Goal: Task Accomplishment & Management: Complete application form

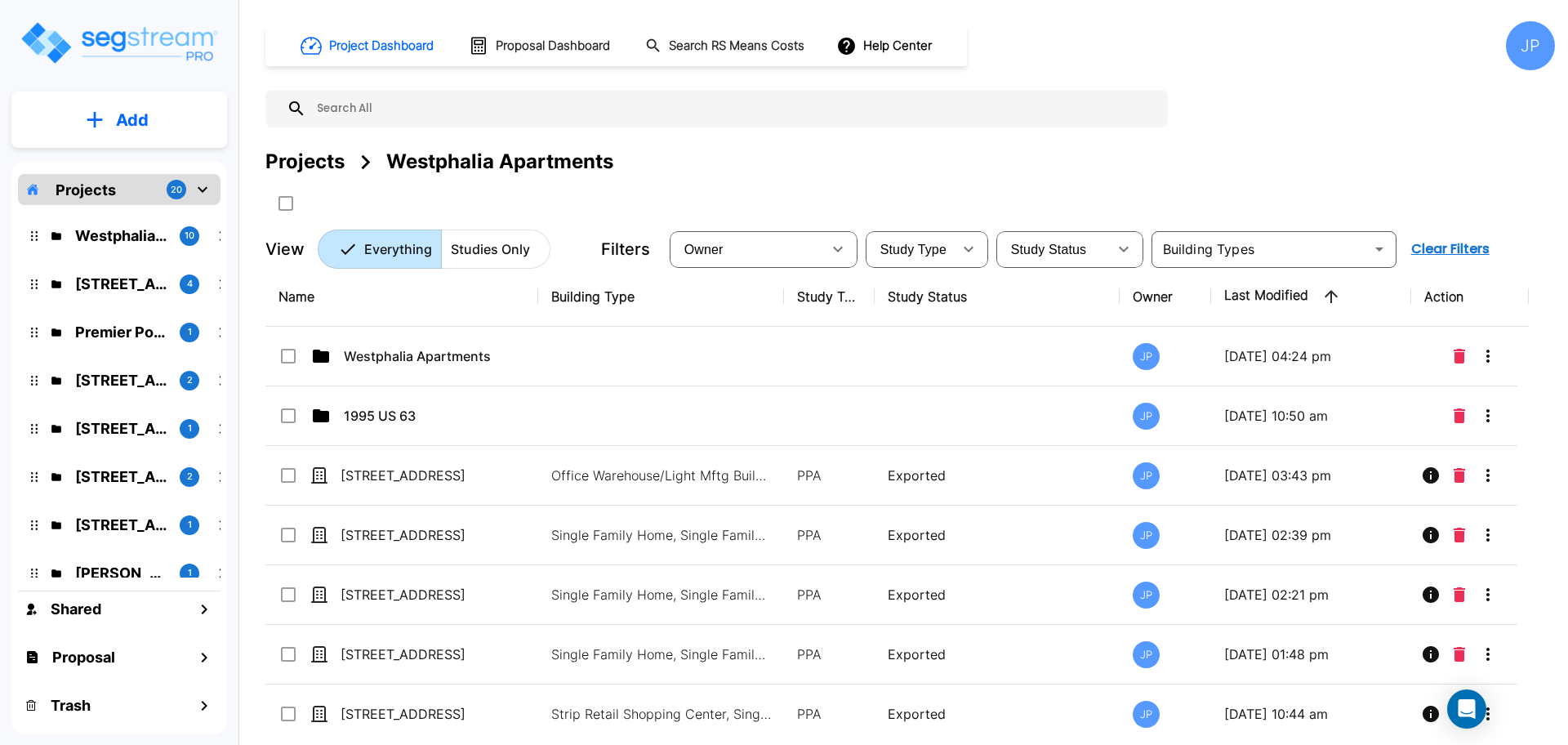
click at [122, 50] on img "mailbox folders" at bounding box center [119, 42] width 200 height 46
click at [80, 122] on button "Add" at bounding box center [120, 120] width 216 height 47
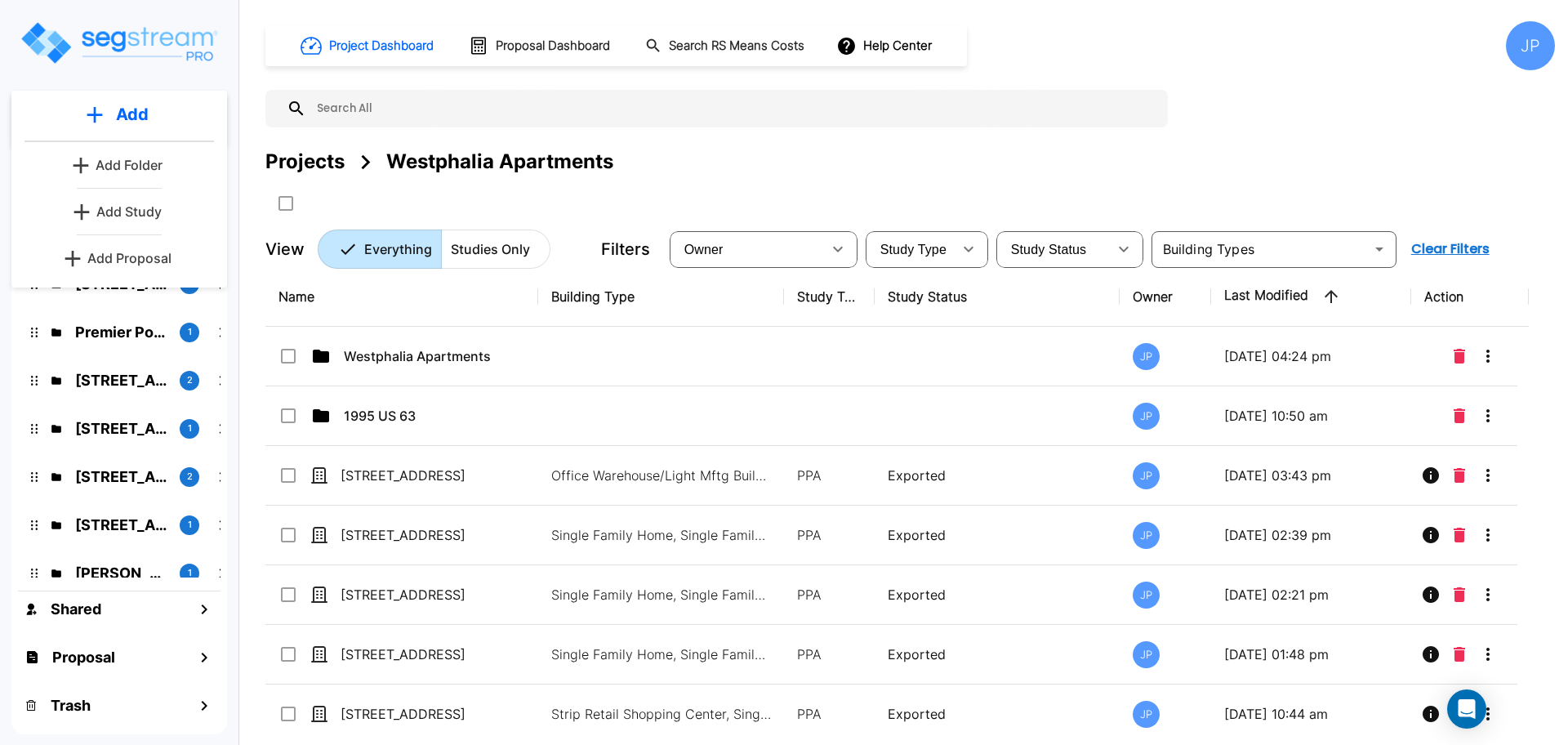
scroll to position [1, 0]
click at [127, 218] on p "Add Study" at bounding box center [128, 211] width 66 height 20
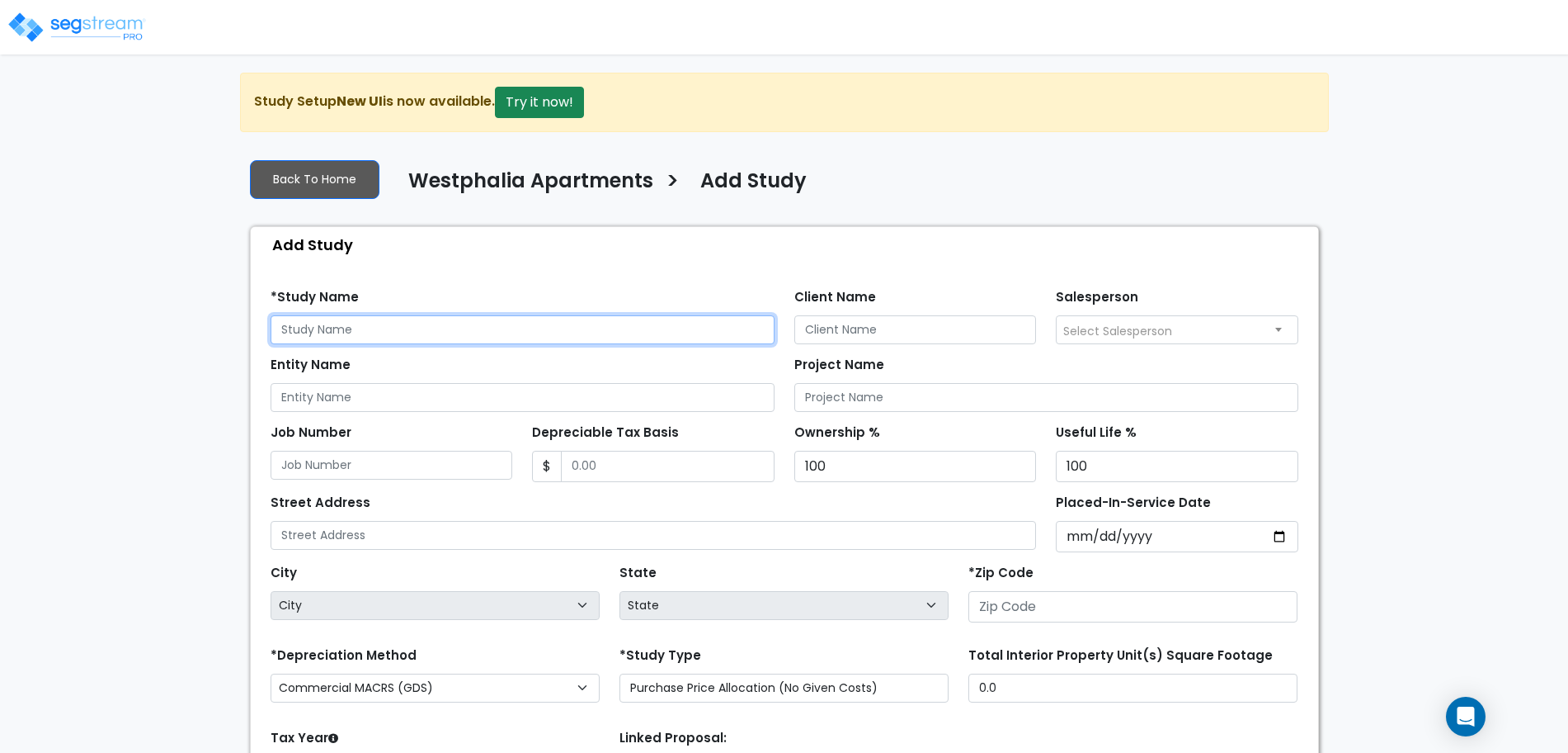
click at [356, 328] on input "text" at bounding box center [522, 329] width 504 height 29
type input "[STREET_ADDRESS]"
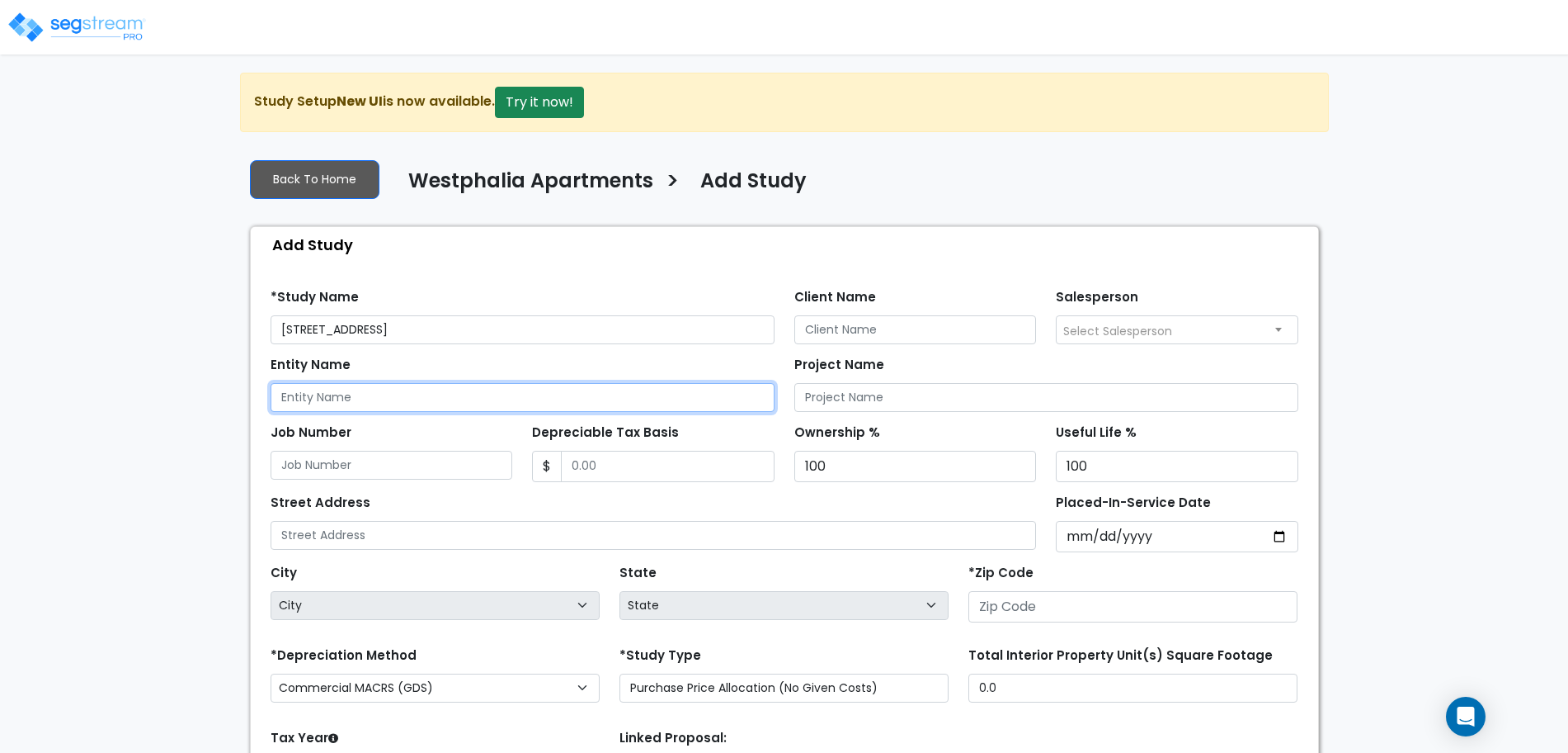
click at [496, 389] on input "Entity Name" at bounding box center [522, 396] width 504 height 29
type input "Zak Karsan"
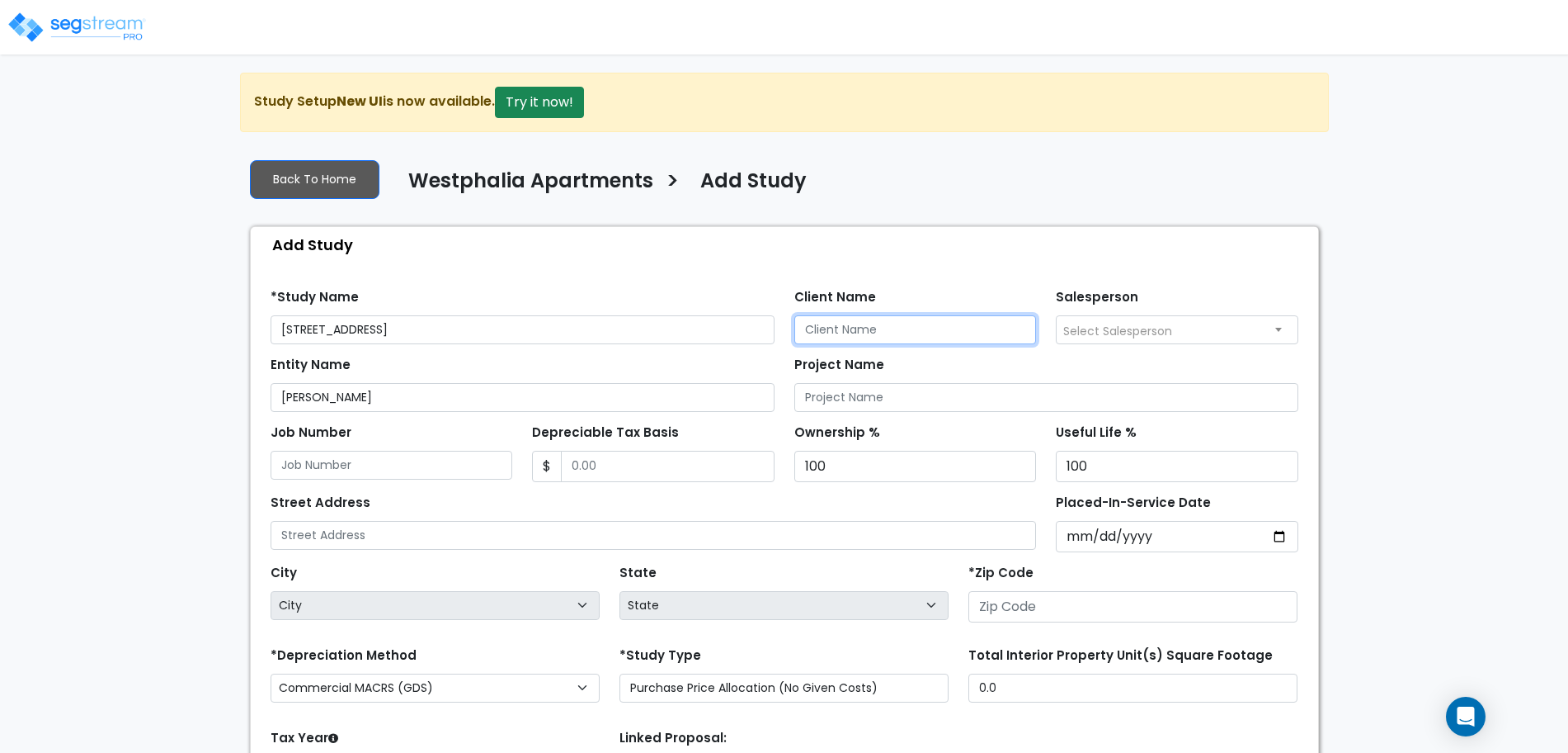
click at [832, 337] on input "Client Name" at bounding box center [915, 329] width 243 height 29
type input "Zak Karsan"
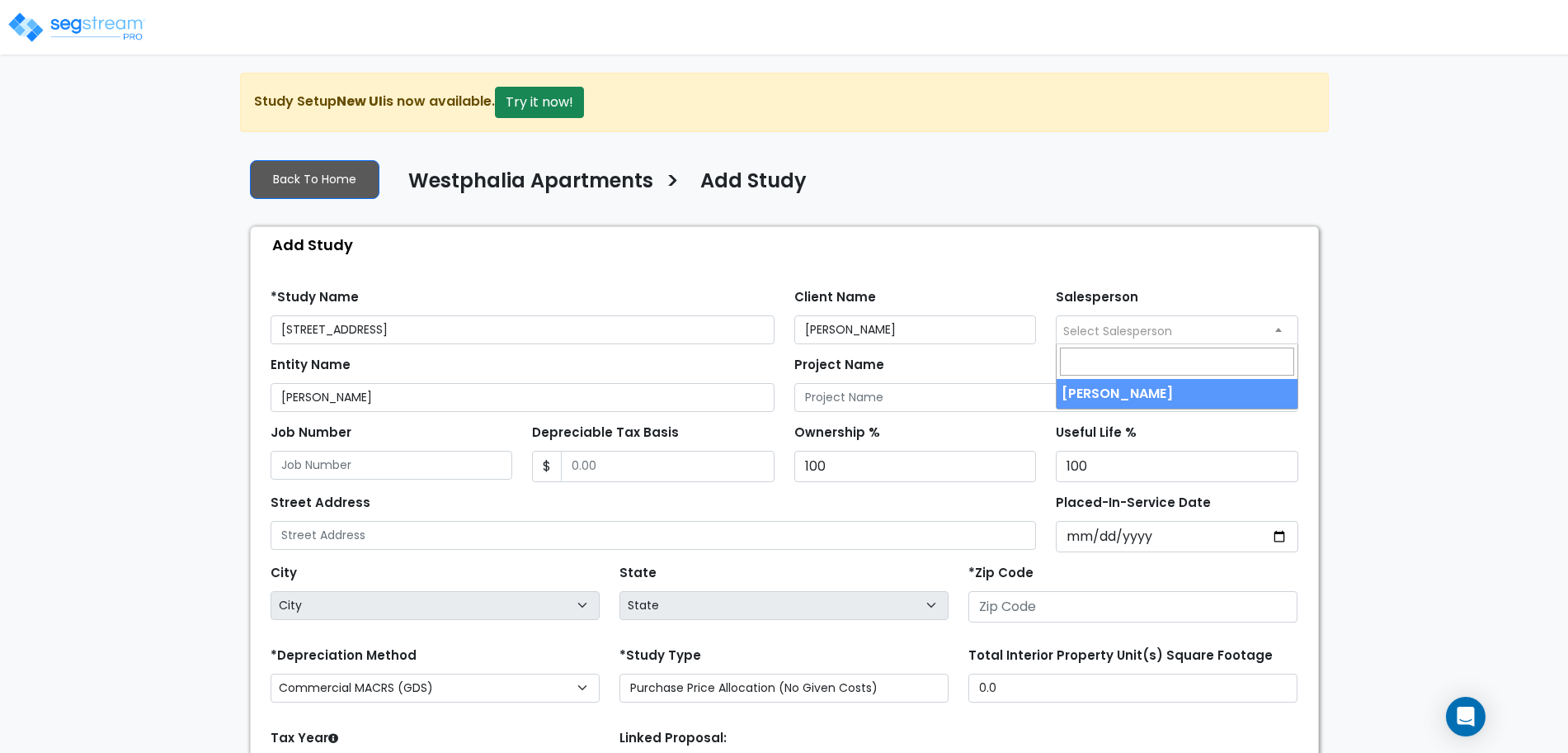
click at [1174, 327] on span "Select Salesperson" at bounding box center [1177, 329] width 241 height 27
click at [1075, 264] on div "Find these errors below in the Study Setup: *Study Name 149 Sedona Way Client N…" at bounding box center [784, 592] width 1068 height 659
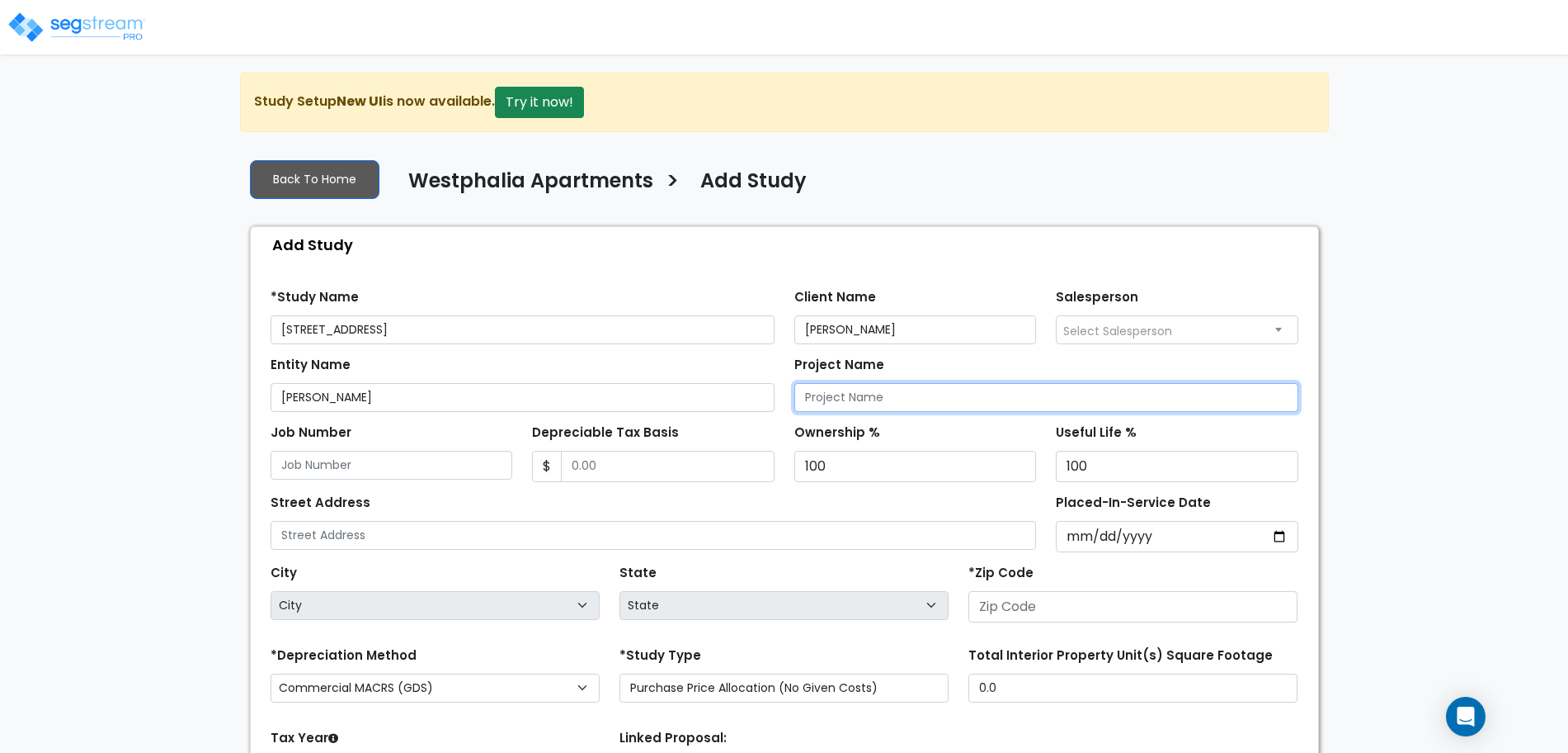
click at [838, 404] on input "Project Name" at bounding box center [1046, 396] width 504 height 29
type input "149 Sedona Way"
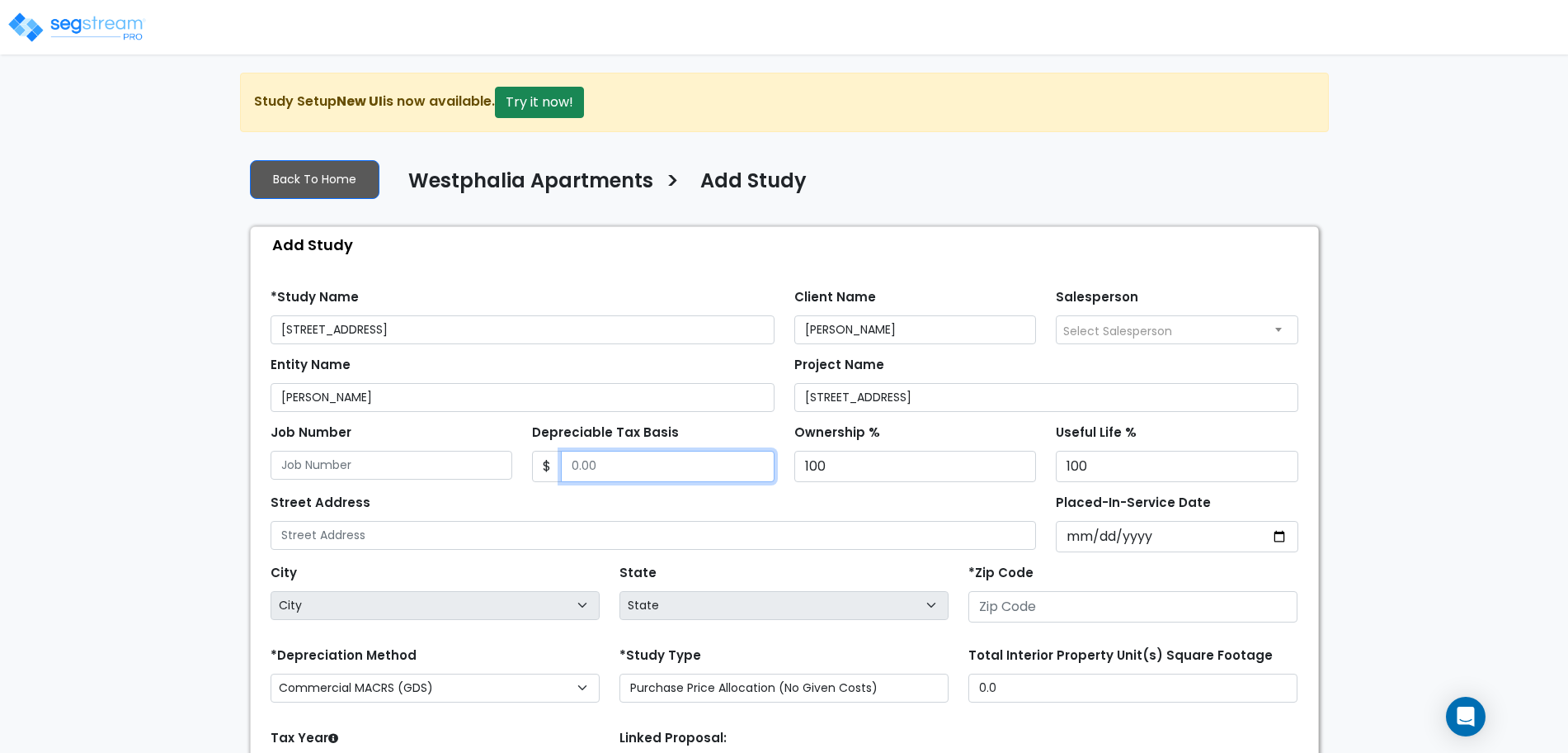
click at [699, 460] on input "Depreciable Tax Basis" at bounding box center [668, 467] width 214 height 32
click at [652, 471] on input "Depreciable Tax Basis" at bounding box center [668, 467] width 214 height 32
type input "1,150,000"
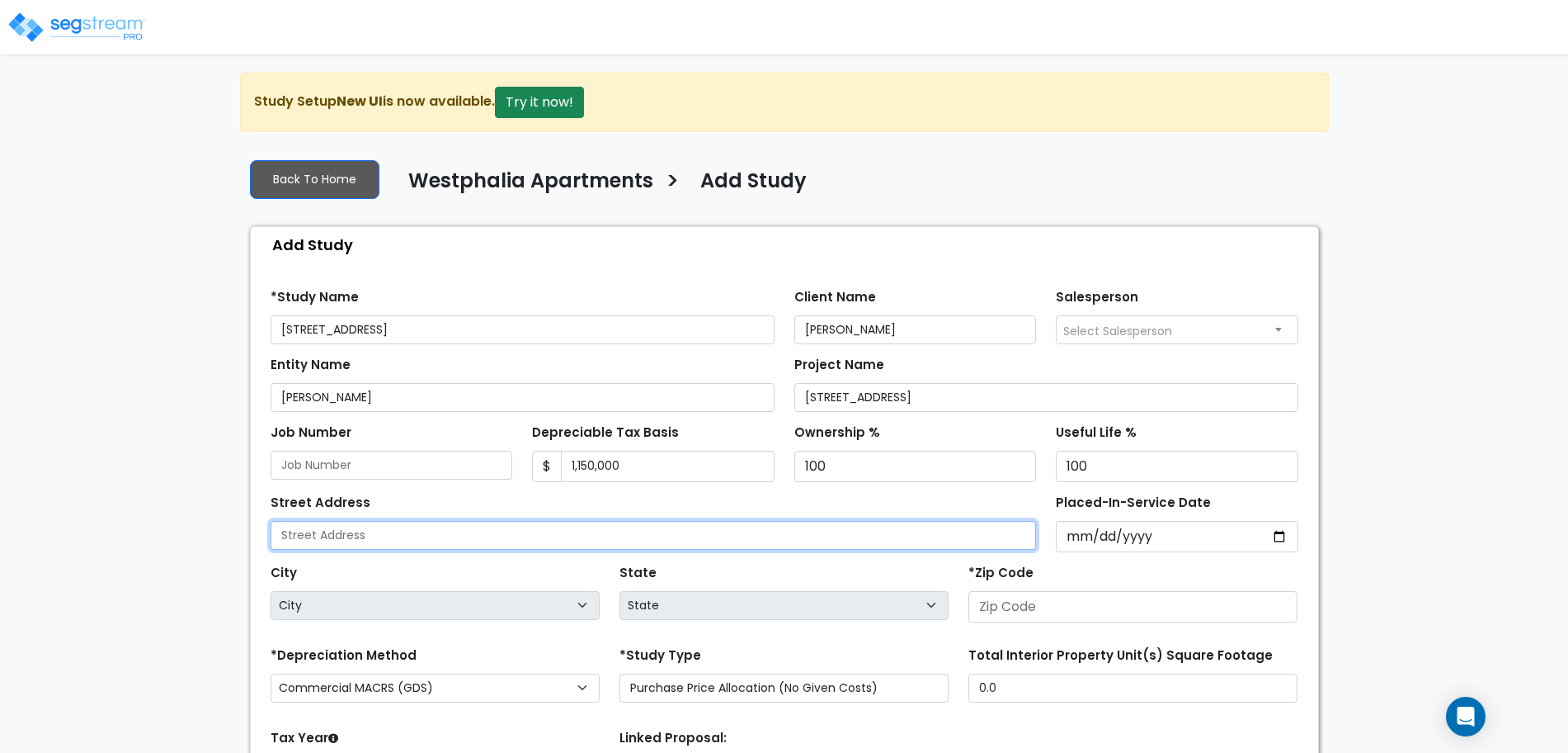
click at [327, 522] on input "text" at bounding box center [654, 534] width 767 height 29
type input "149 Sedona Way"
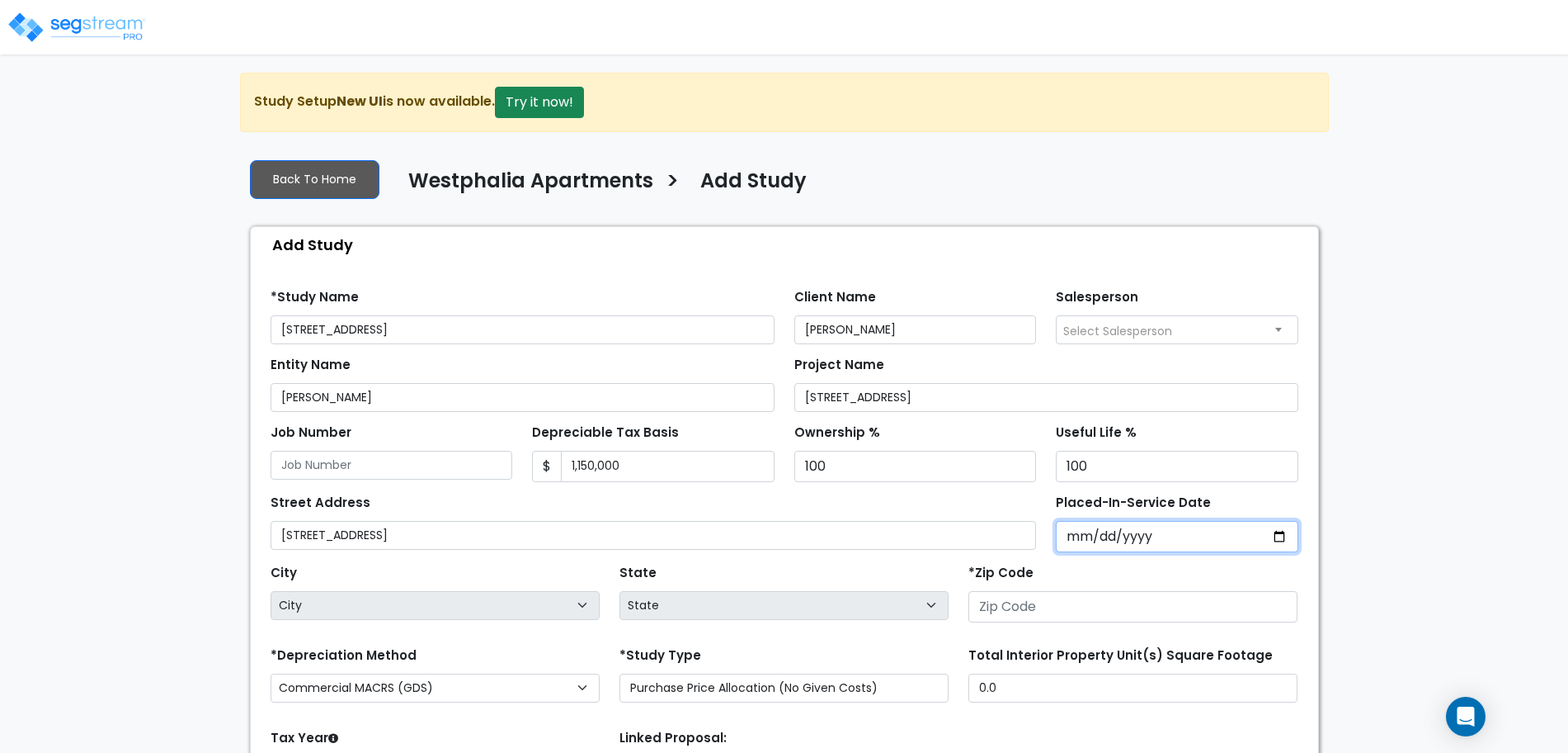
click at [1092, 540] on input "Placed-In-Service Date" at bounding box center [1177, 536] width 243 height 32
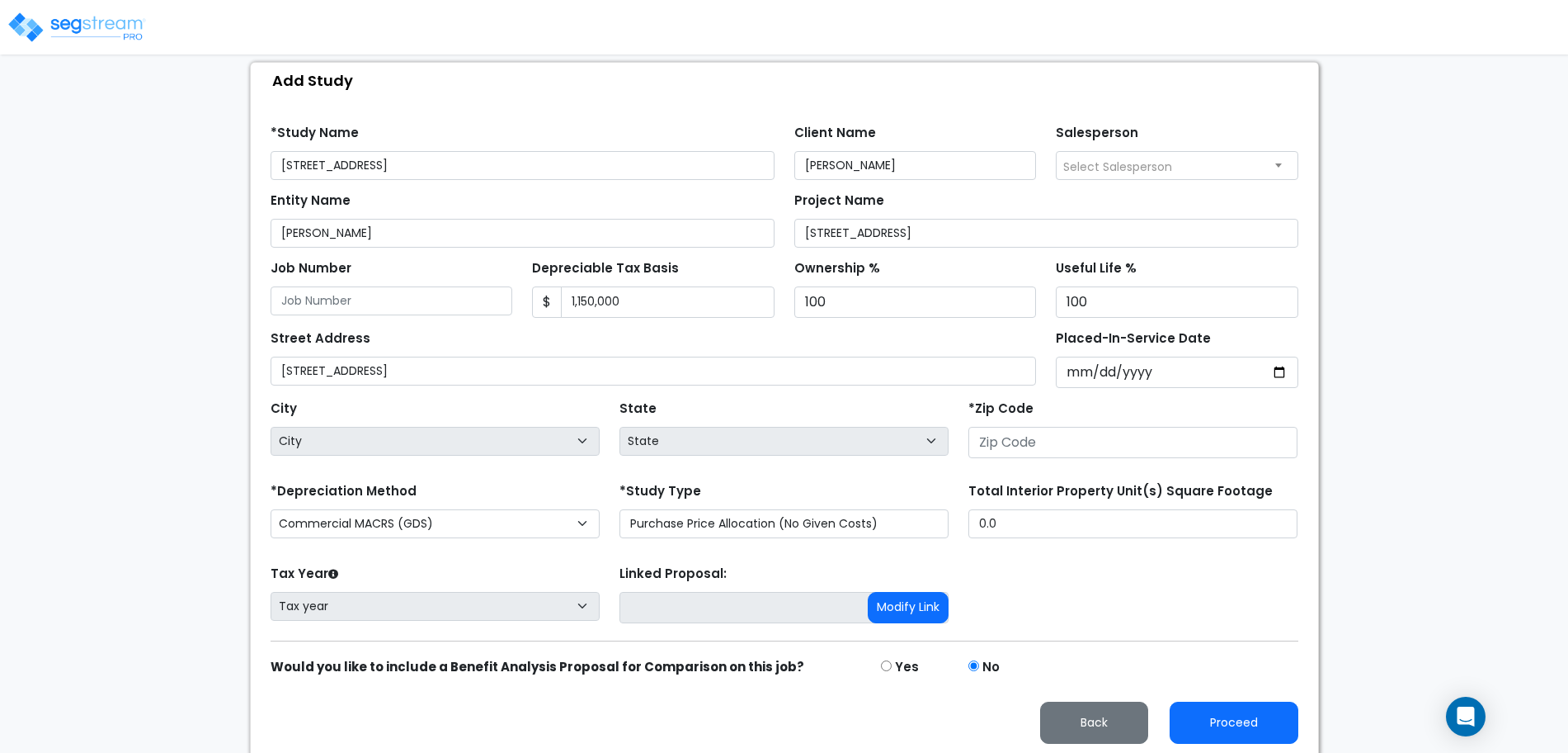
scroll to position [169, 0]
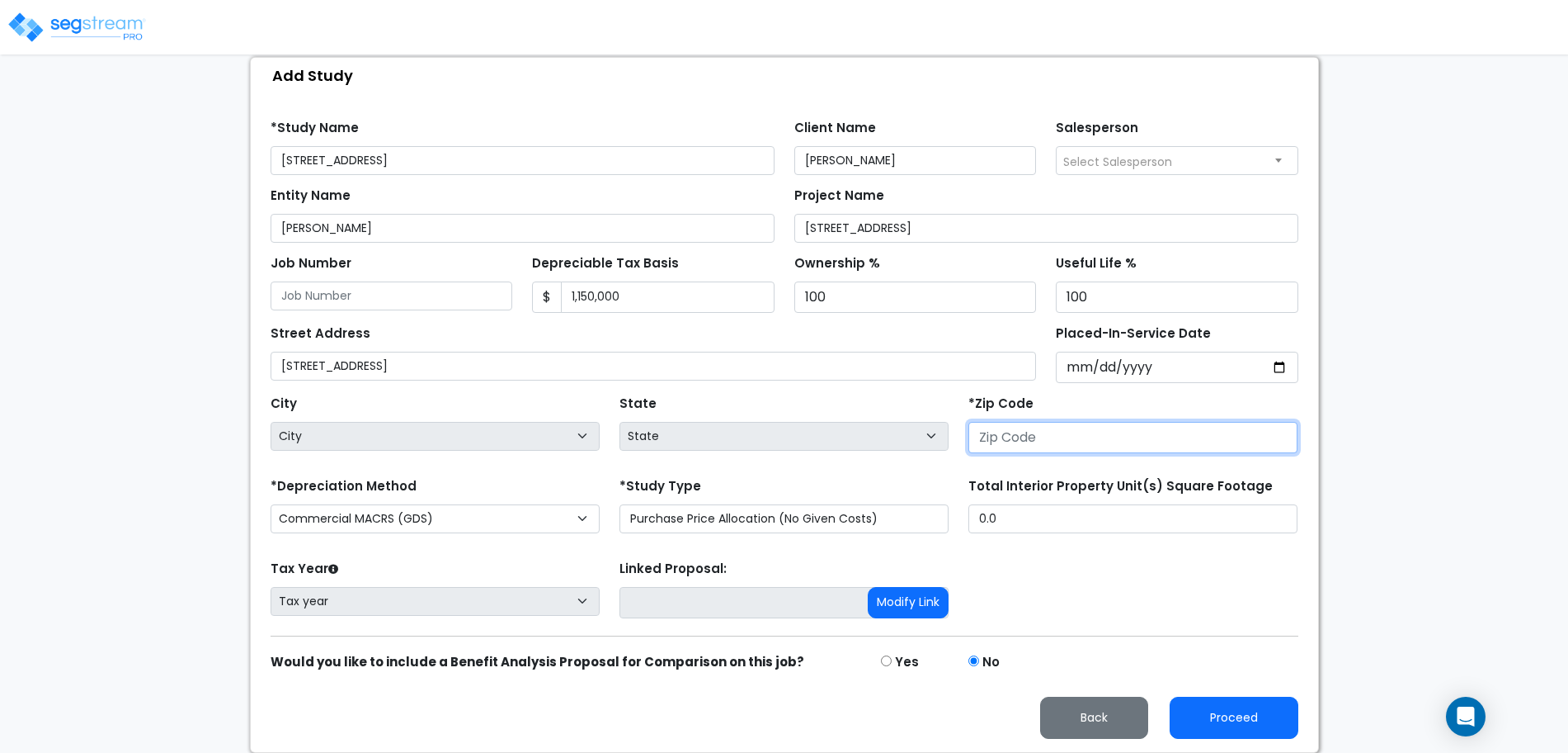
click at [1178, 435] on input "number" at bounding box center [1133, 438] width 329 height 32
type input "33"
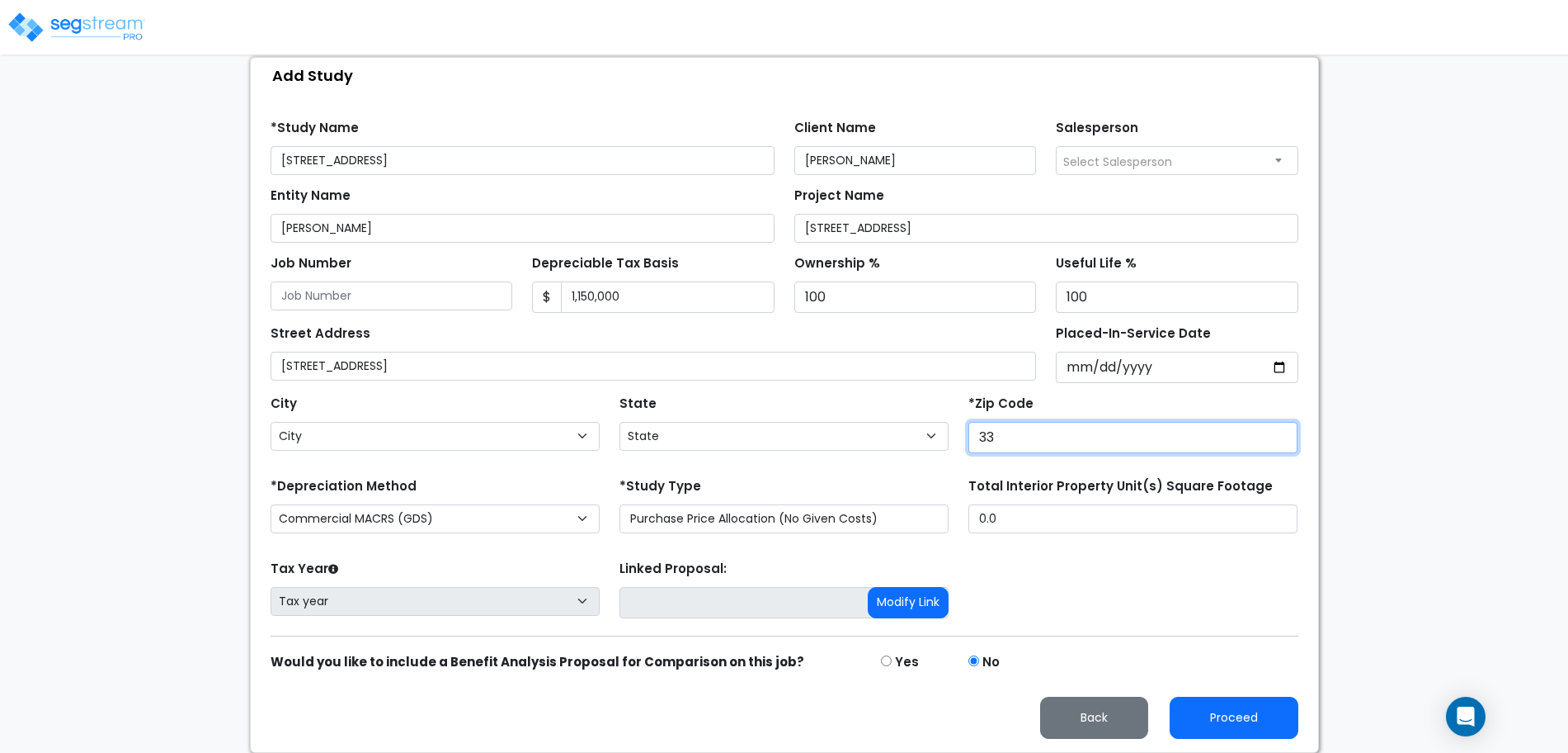
select select "FL"
type input "33418"
click at [1058, 563] on div "Tax Year Please Enter The Placed In Service Date First. Tax year Prior Years De…" at bounding box center [784, 589] width 1048 height 66
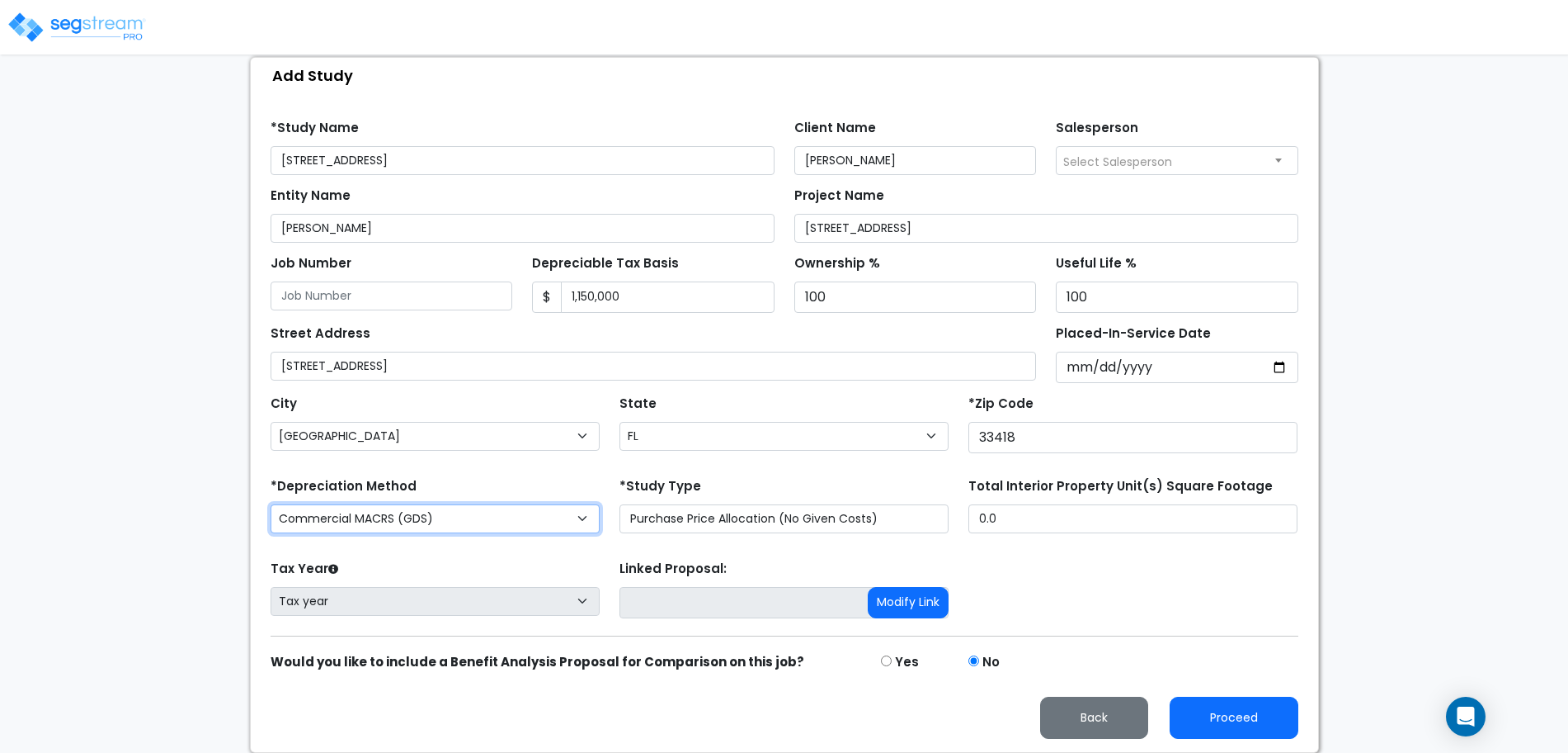
click at [546, 520] on select "Commercial MACRS (GDS) Residential Rental MACRS (GDS) Commercial MACRS (ADS) Re…" at bounding box center [435, 518] width 329 height 29
select select "RRM(_8"
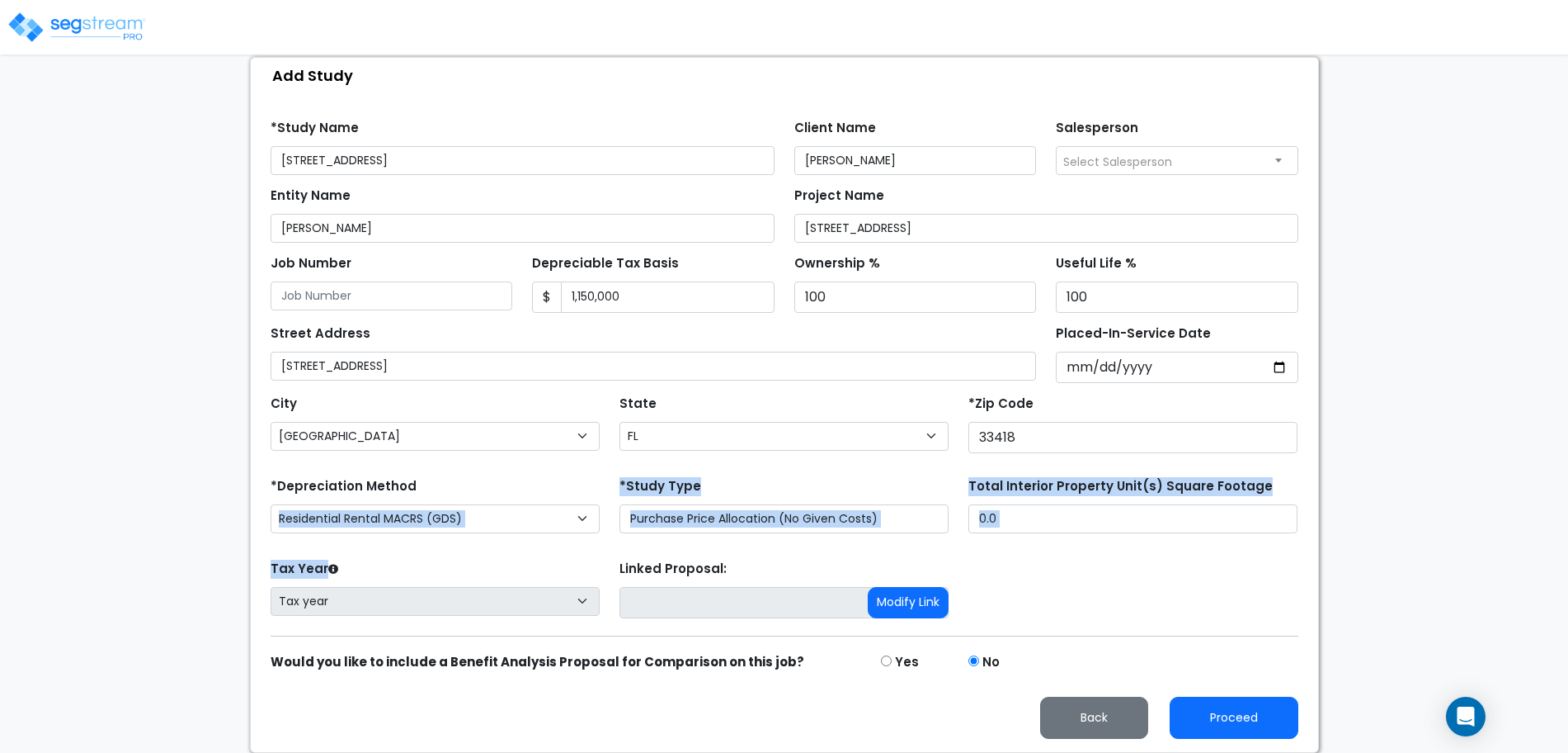
click at [514, 539] on form "*Study Name 149 Sedona Way Client Name Zak Karsan Salesperson Select Salesperso…" at bounding box center [784, 422] width 1028 height 631
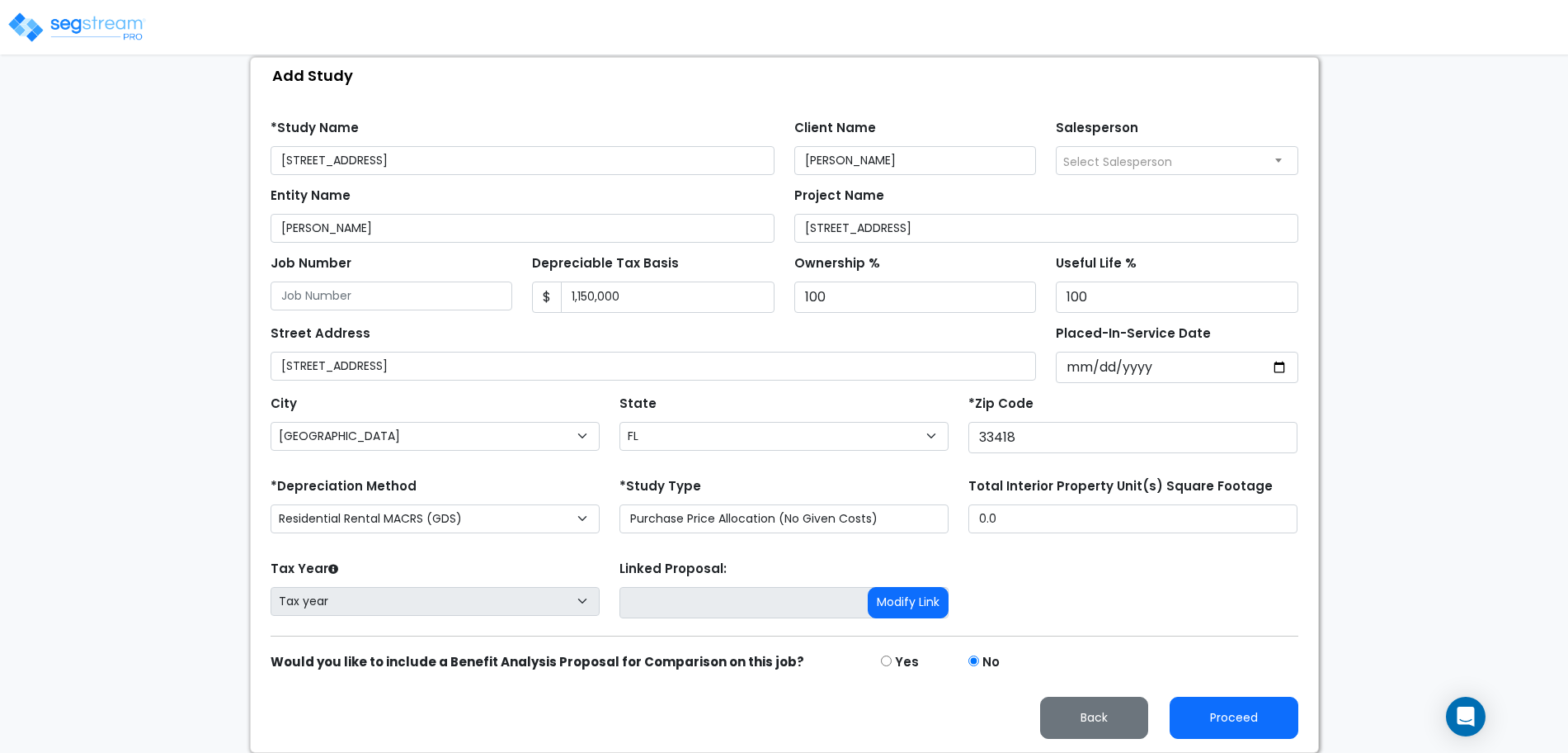
click at [534, 555] on form "*Study Name 149 Sedona Way Client Name Zak Karsan Salesperson Select Salesperso…" at bounding box center [784, 422] width 1028 height 631
click at [998, 518] on input "0.0" at bounding box center [1133, 518] width 329 height 29
drag, startPoint x: 1013, startPoint y: 519, endPoint x: 948, endPoint y: 524, distance: 65.2
click at [948, 524] on div "*Depreciation Method Commercial MACRS (GDS) Residential Rental MACRS (GDS) Comm…" at bounding box center [784, 506] width 1048 height 66
type input "2,617"
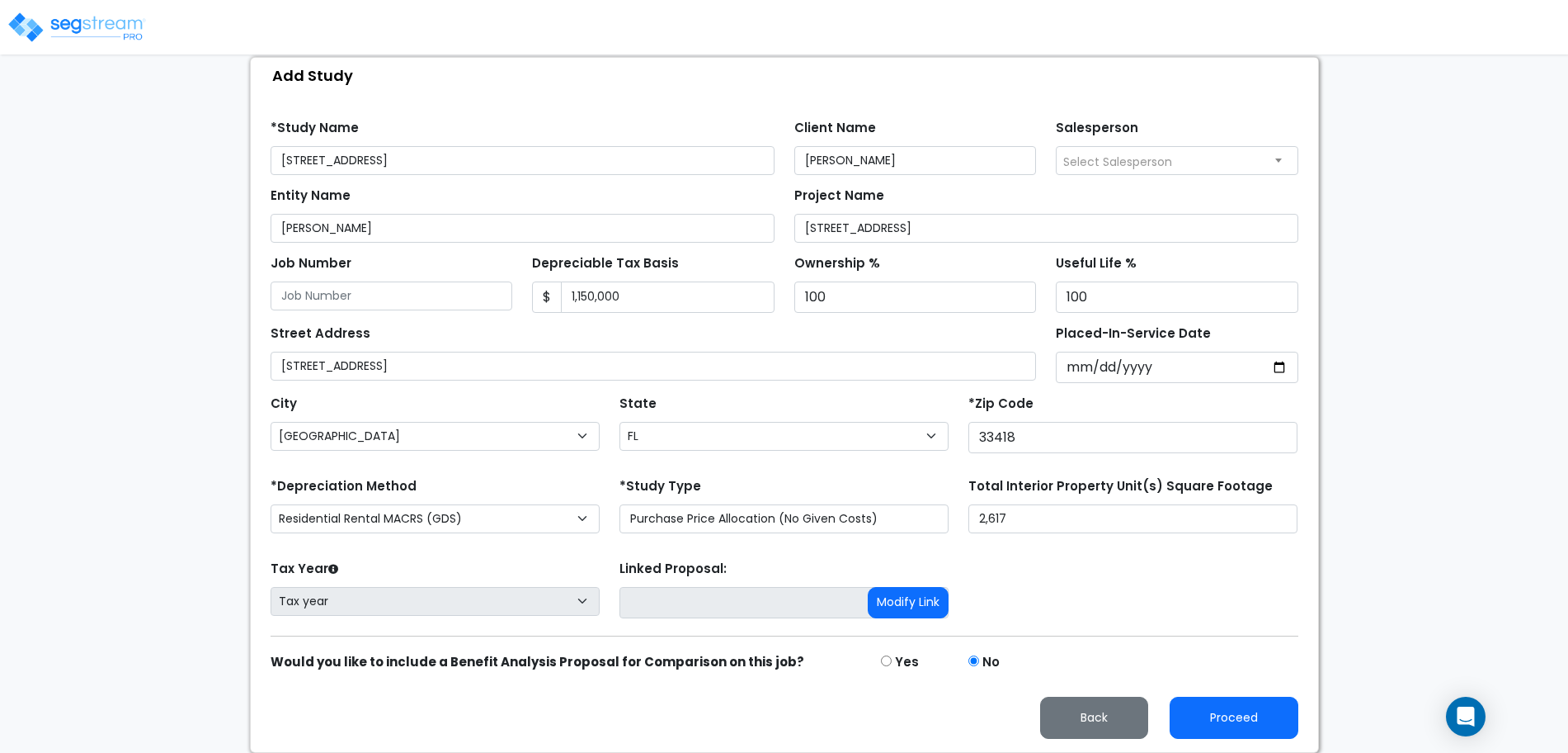
click at [1135, 585] on div "Tax Year Please Enter The Placed In Service Date First. Tax year Prior Years De…" at bounding box center [784, 589] width 1048 height 66
click at [1244, 728] on button "Proceed" at bounding box center [1234, 717] width 129 height 42
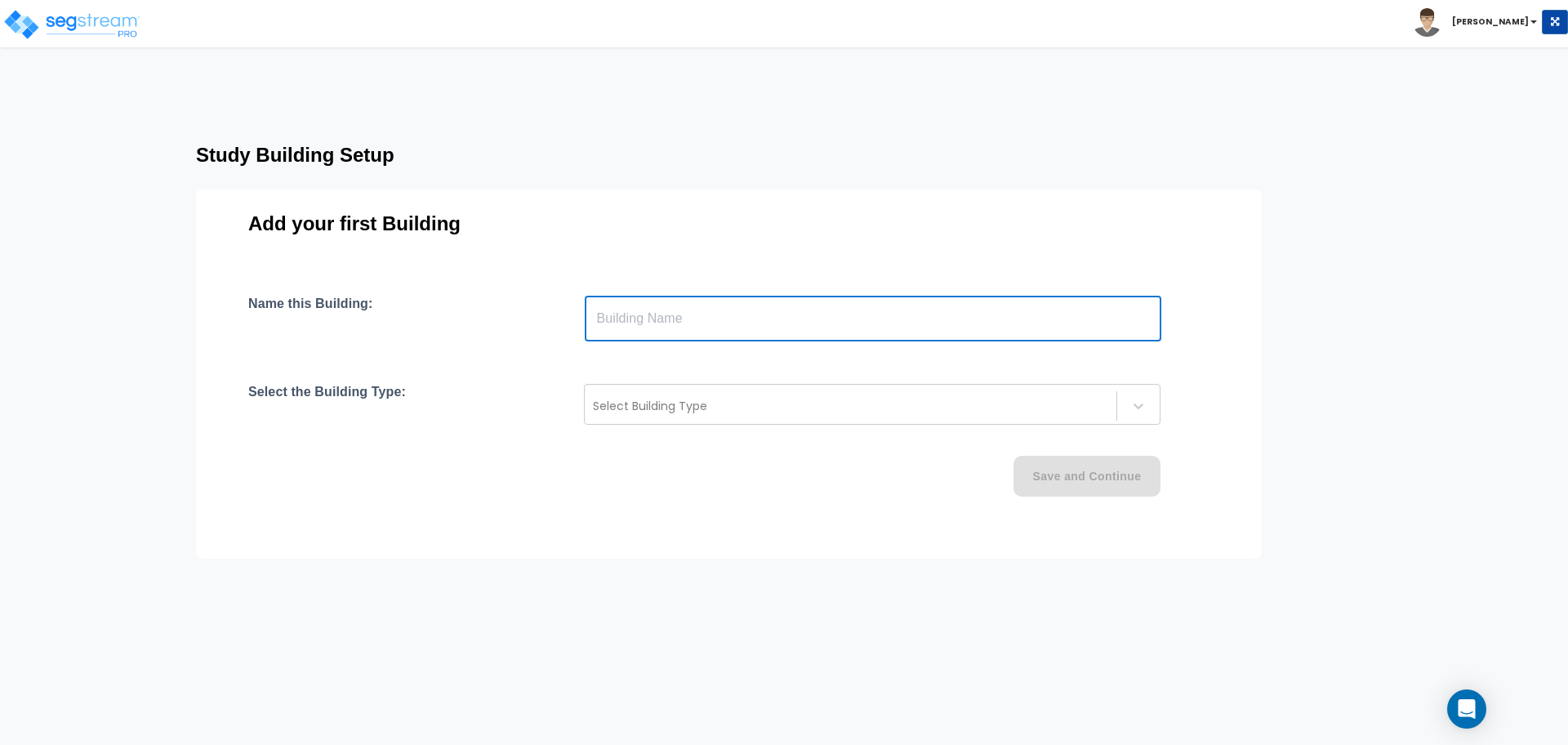
click at [758, 307] on input "text" at bounding box center [873, 318] width 577 height 46
type input "[STREET_ADDRESS]"
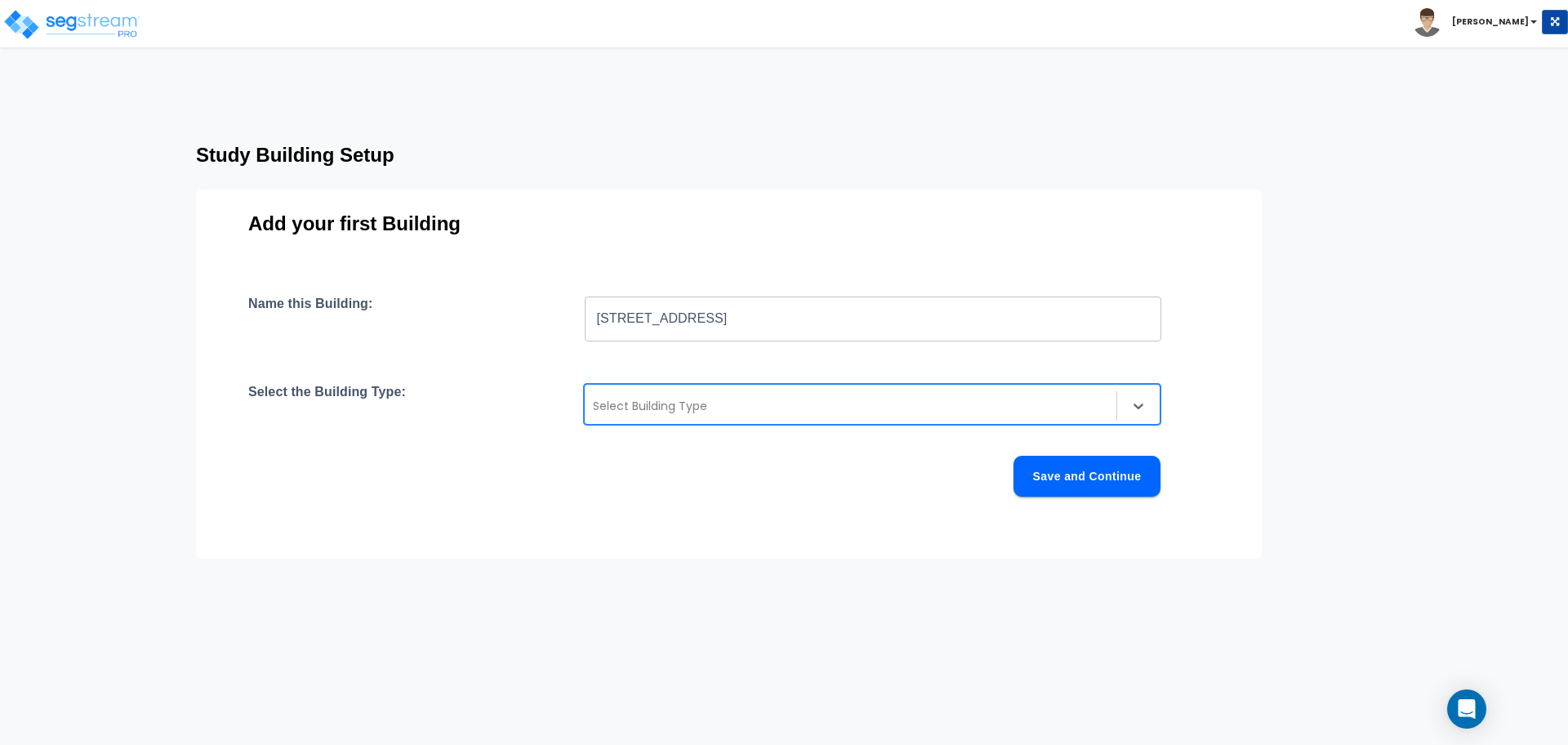
click at [816, 401] on div at bounding box center [850, 406] width 515 height 20
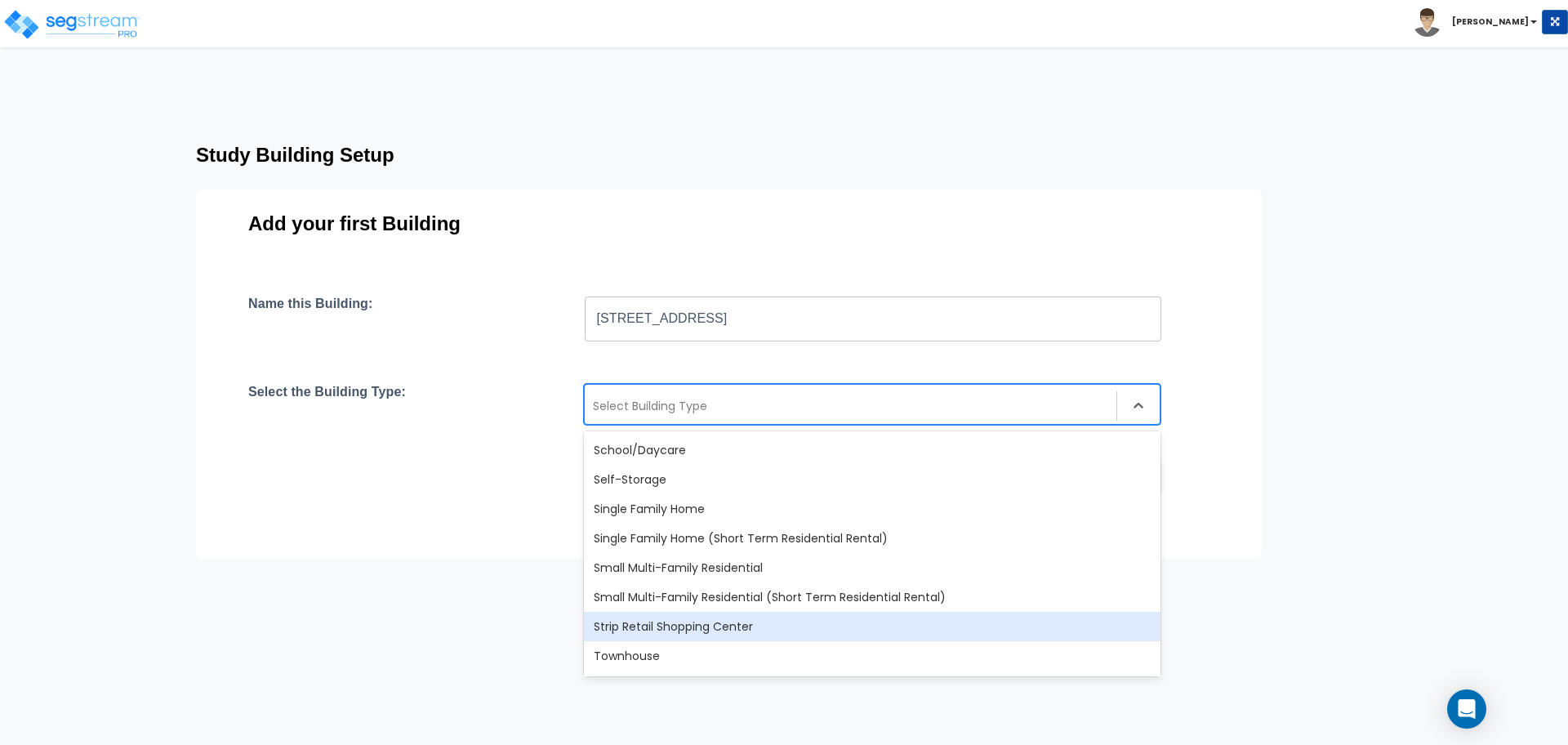
scroll to position [1306, 0]
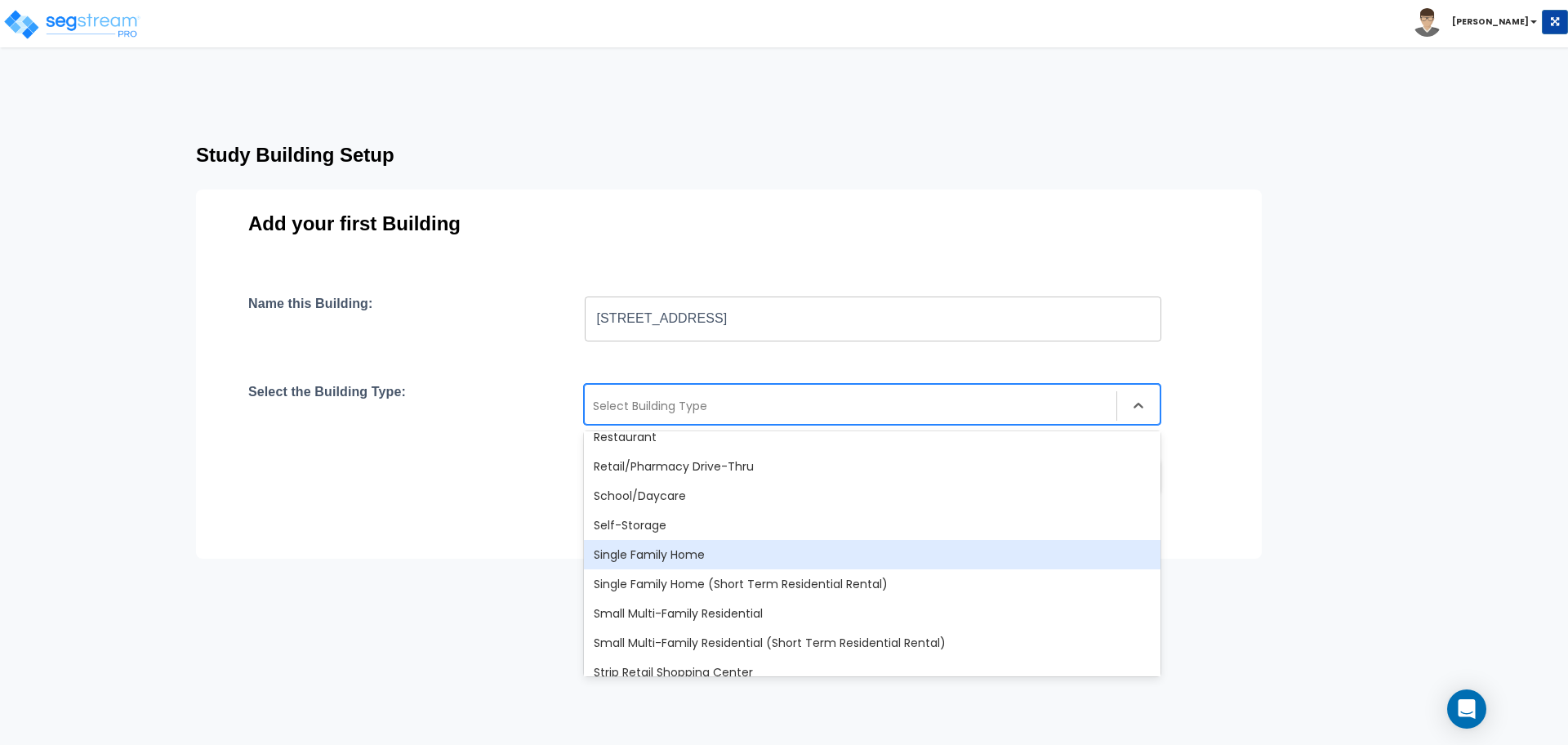
click at [756, 555] on div "Single Family Home" at bounding box center [872, 554] width 577 height 29
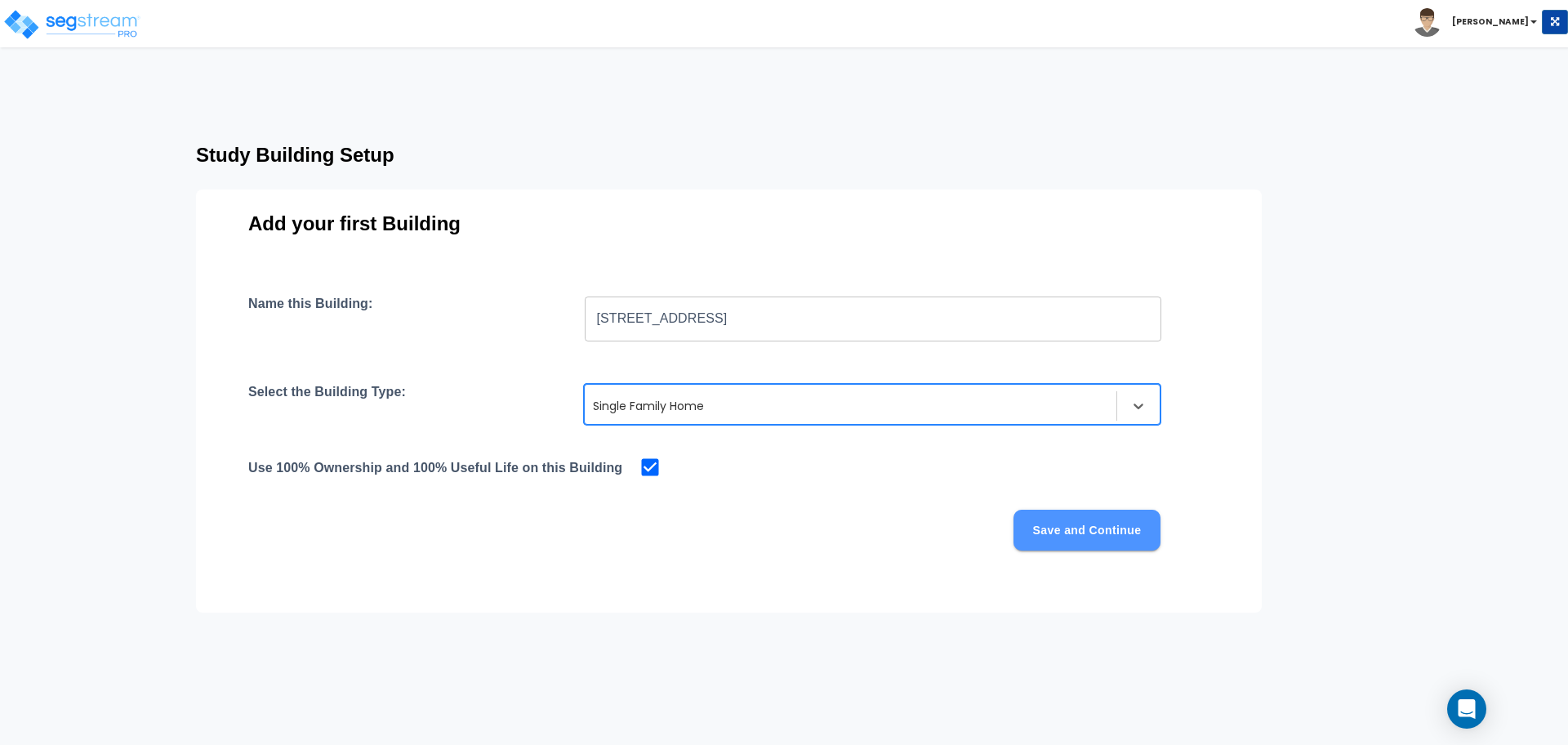
click at [1022, 524] on button "Save and Continue" at bounding box center [1087, 530] width 147 height 41
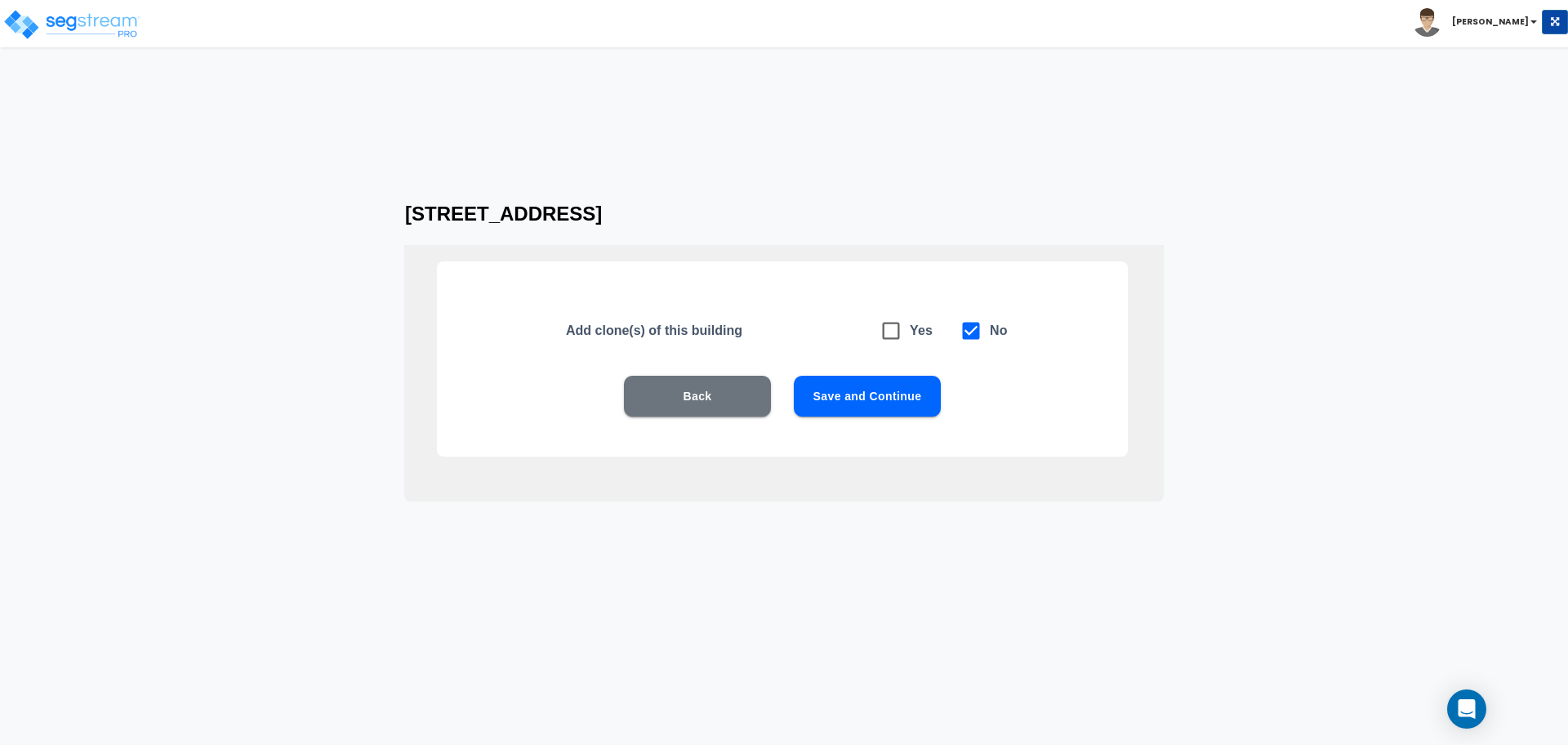
click at [873, 386] on button "Save and Continue" at bounding box center [867, 396] width 147 height 41
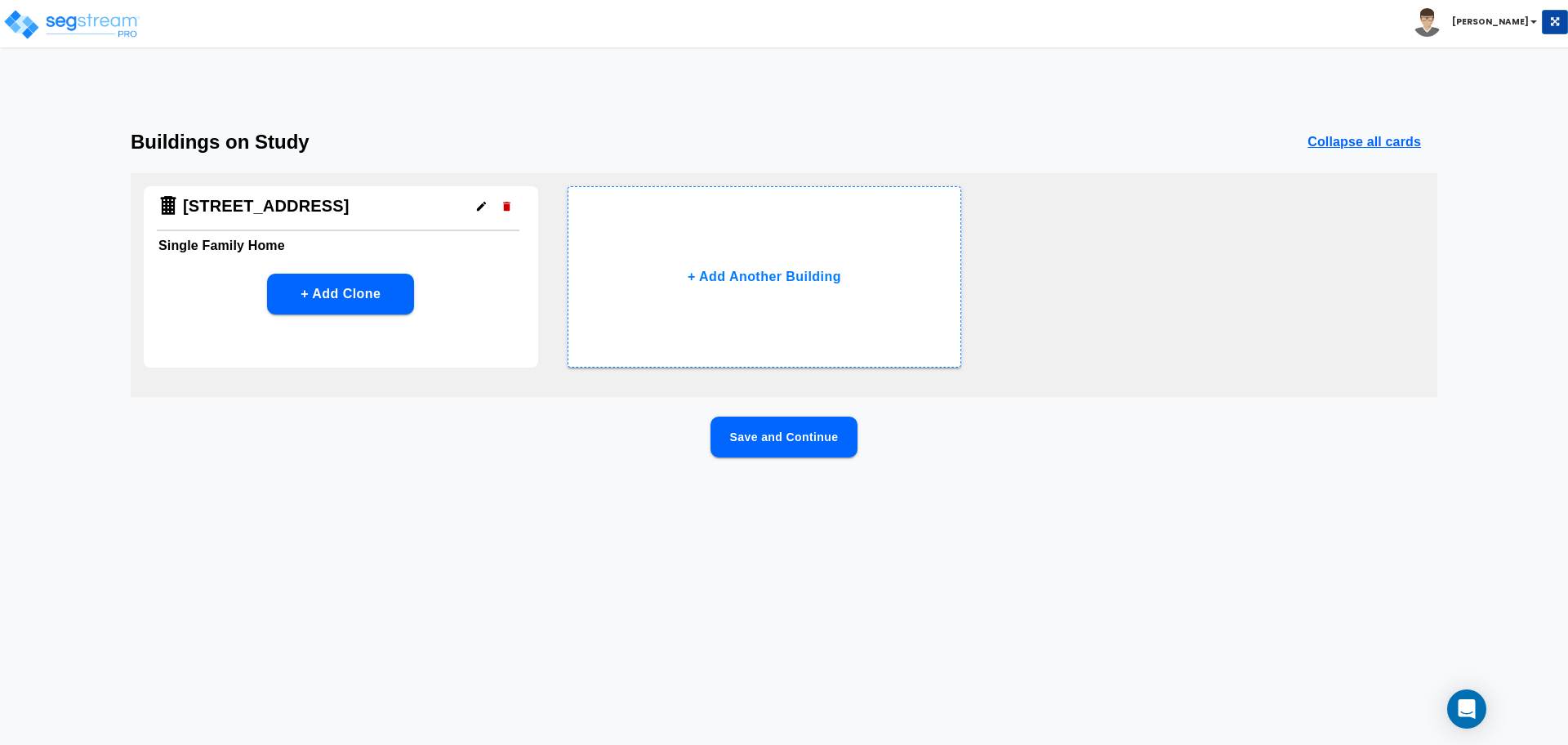
click at [838, 437] on button "Save and Continue" at bounding box center [784, 437] width 147 height 41
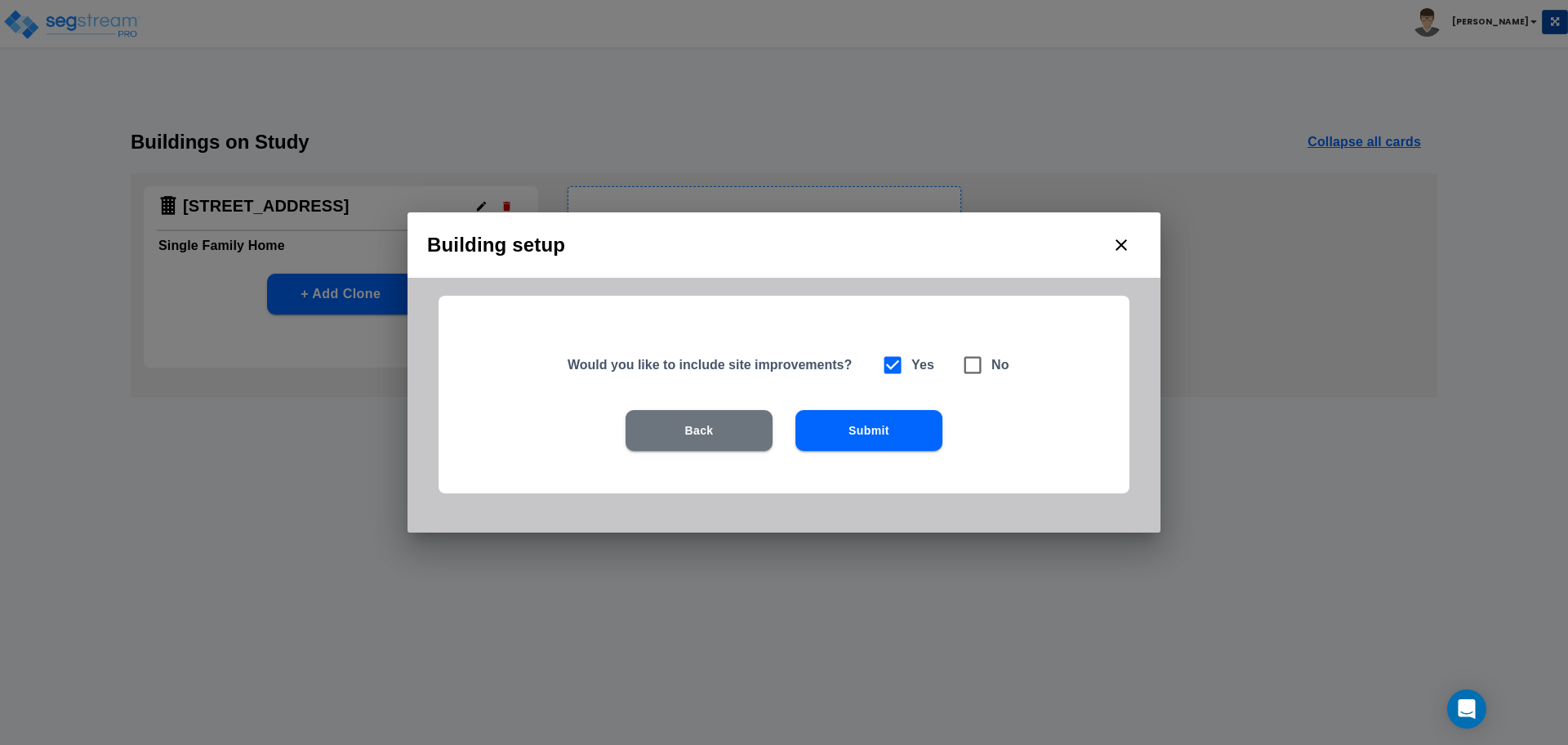
click at [877, 433] on button "Submit" at bounding box center [869, 430] width 147 height 41
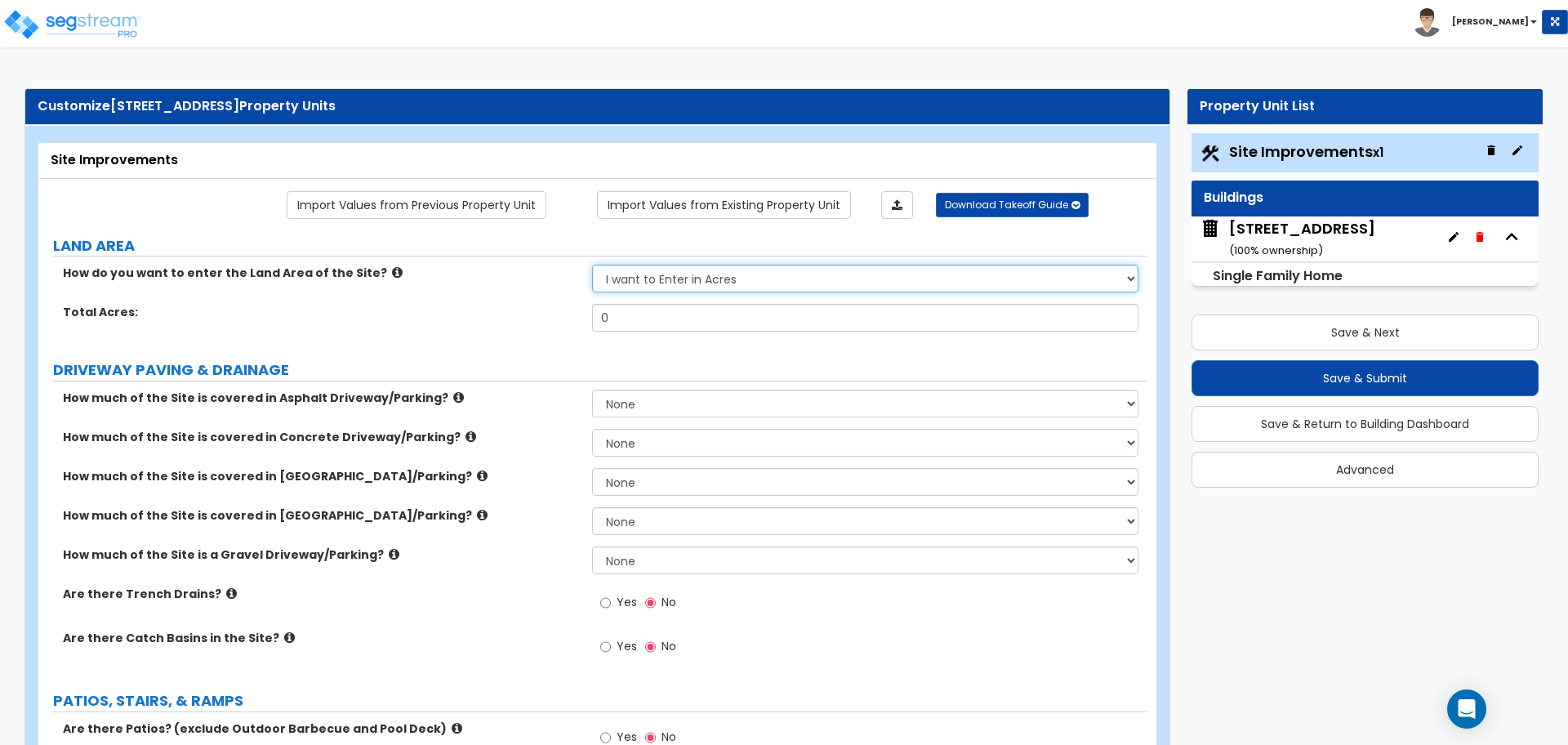
click at [815, 286] on select "I want to Enter in Acres I want to Enter in Square Feet" at bounding box center [865, 278] width 545 height 27
select select "2"
click at [592, 265] on select "I want to Enter in Acres I want to Enter in Square Feet" at bounding box center [865, 278] width 545 height 27
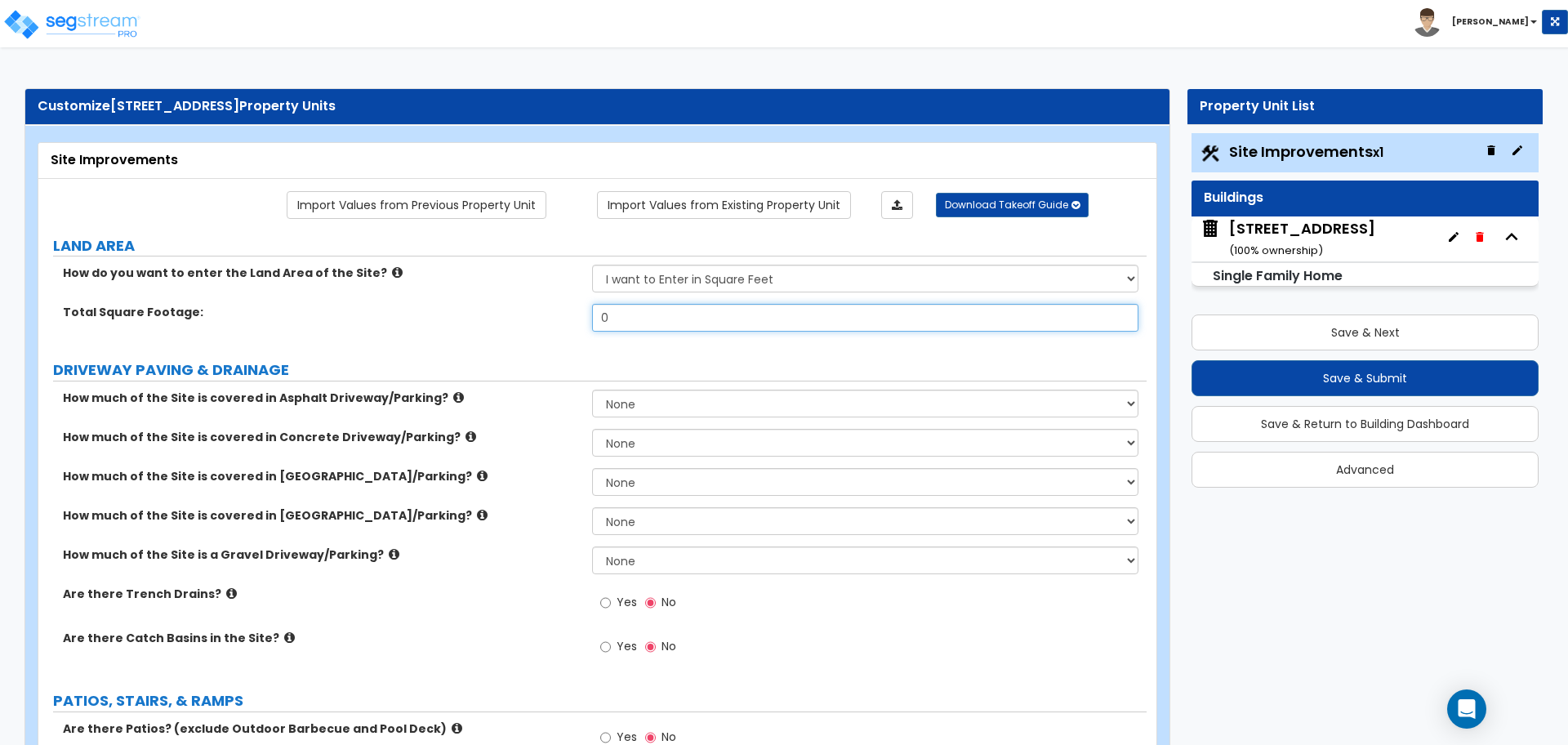
click at [643, 315] on input "0" at bounding box center [865, 318] width 545 height 27
type input "7,961"
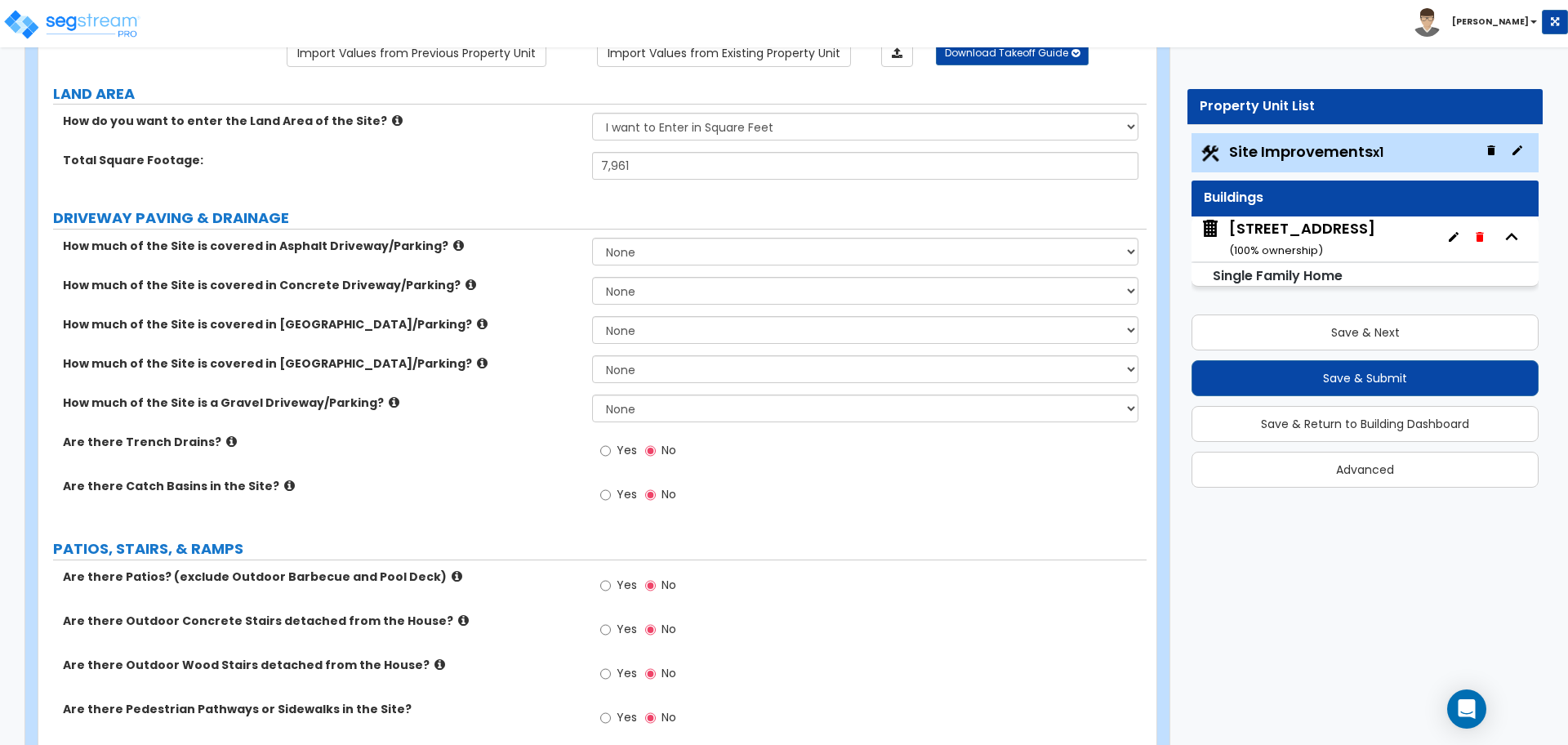
scroll to position [102, 0]
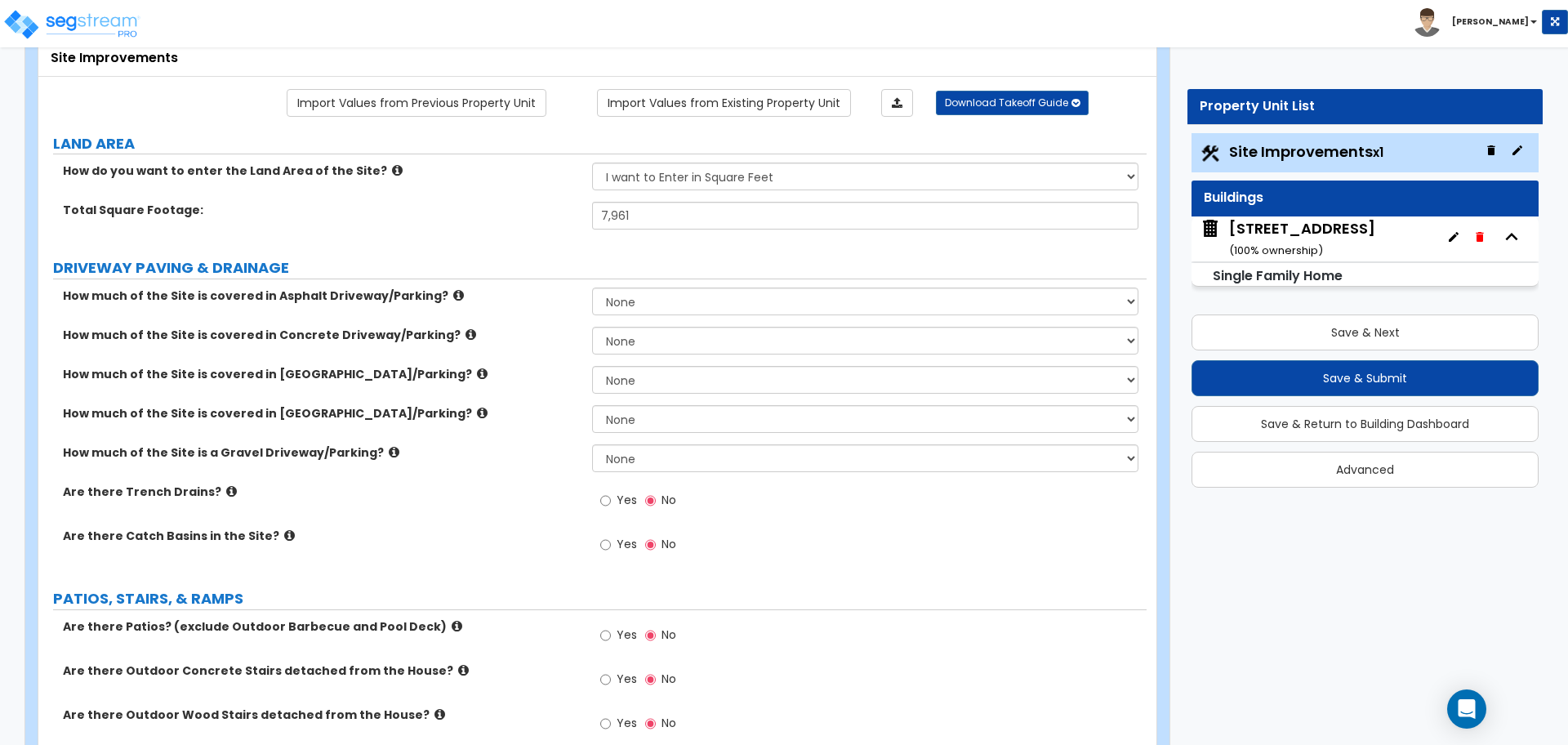
click at [477, 373] on icon at bounding box center [481, 373] width 11 height 12
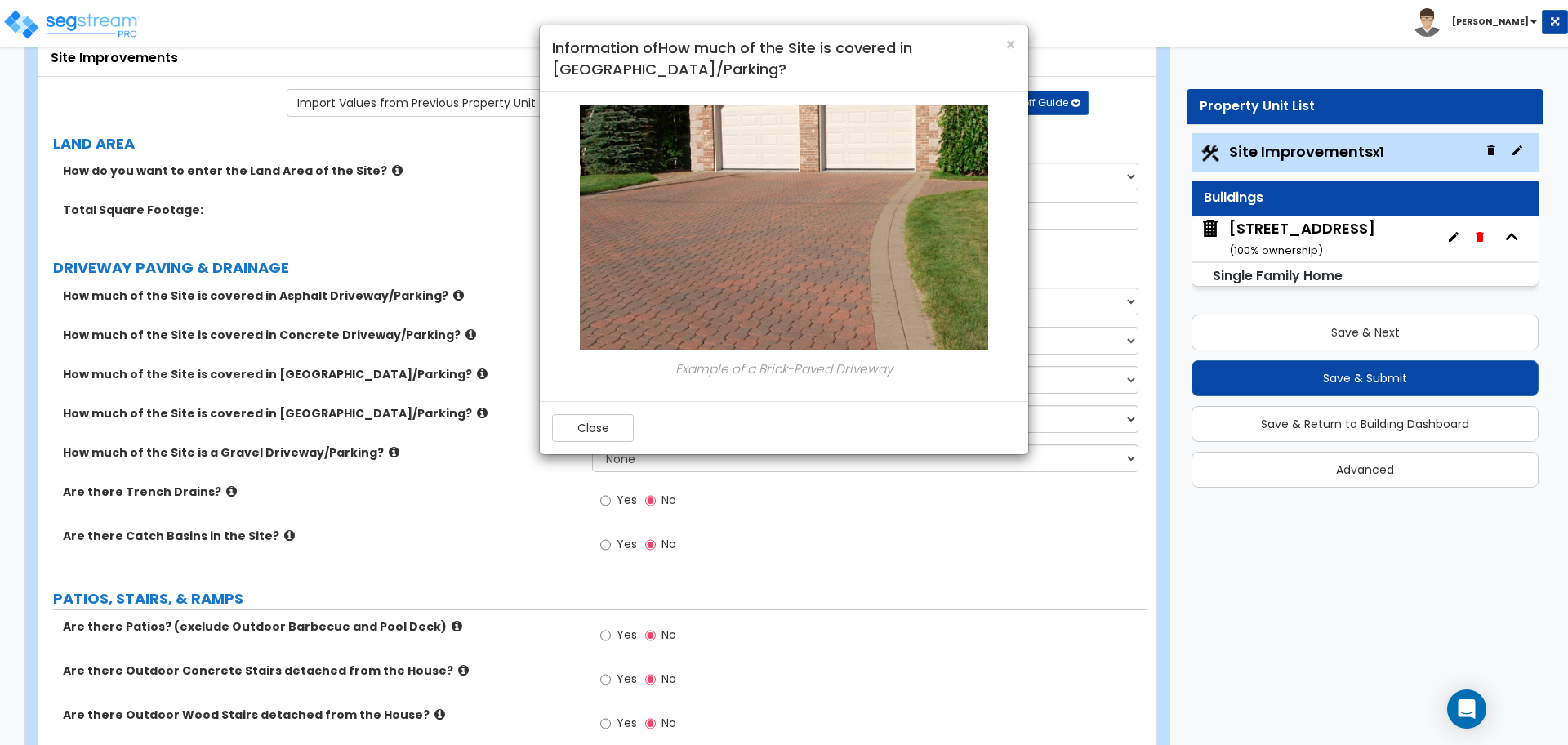
click at [1016, 46] on div "× Information of How much of the Site is covered in Brick Driveway/Parking?" at bounding box center [784, 59] width 488 height 67
click at [1010, 44] on span "×" at bounding box center [1010, 44] width 11 height 24
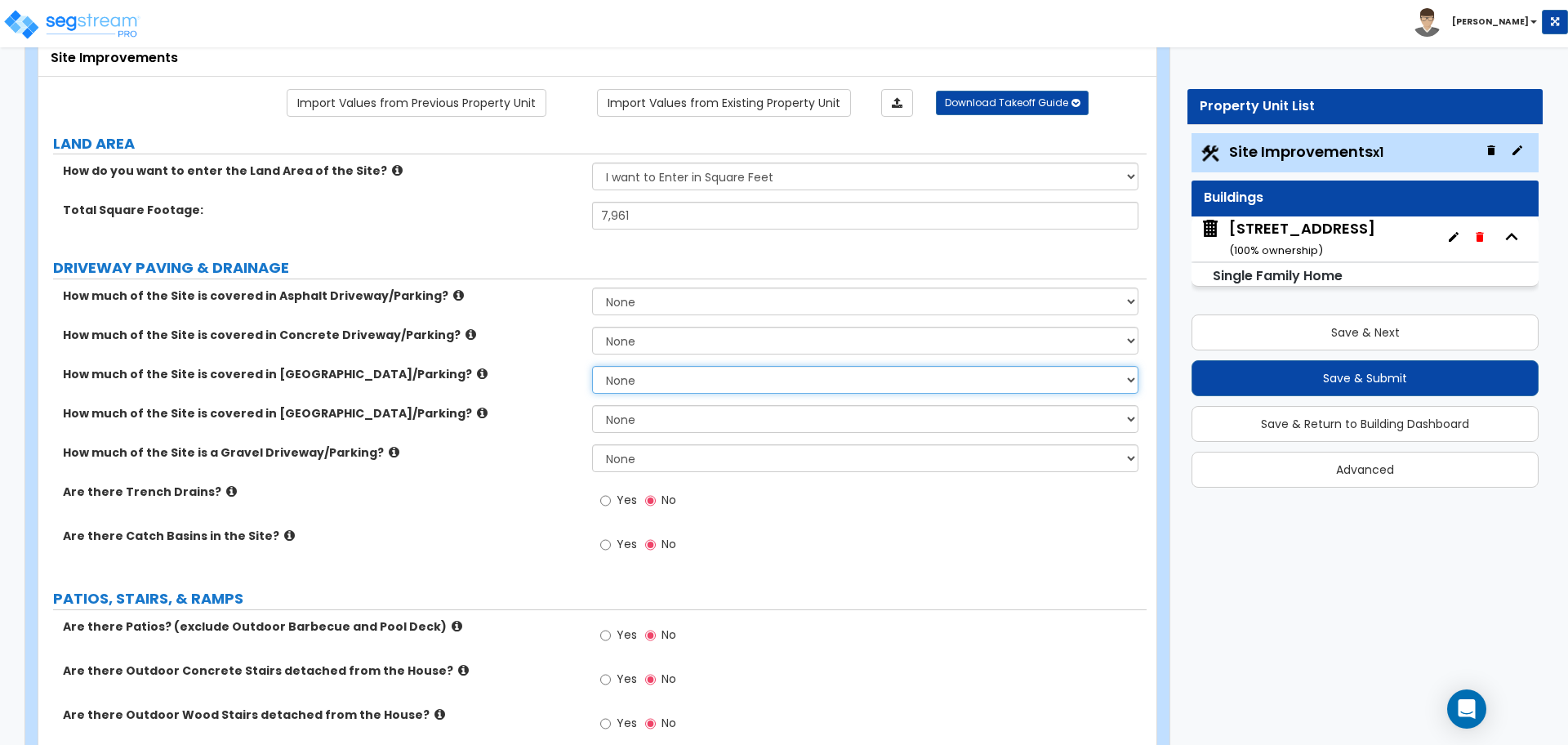
click at [613, 386] on select "None I want to Enter an Approximate Percentage I want to Enter the Square Foota…" at bounding box center [865, 379] width 545 height 27
select select "2"
click at [592, 366] on select "None I want to Enter an Approximate Percentage I want to Enter the Square Foota…" at bounding box center [865, 379] width 545 height 27
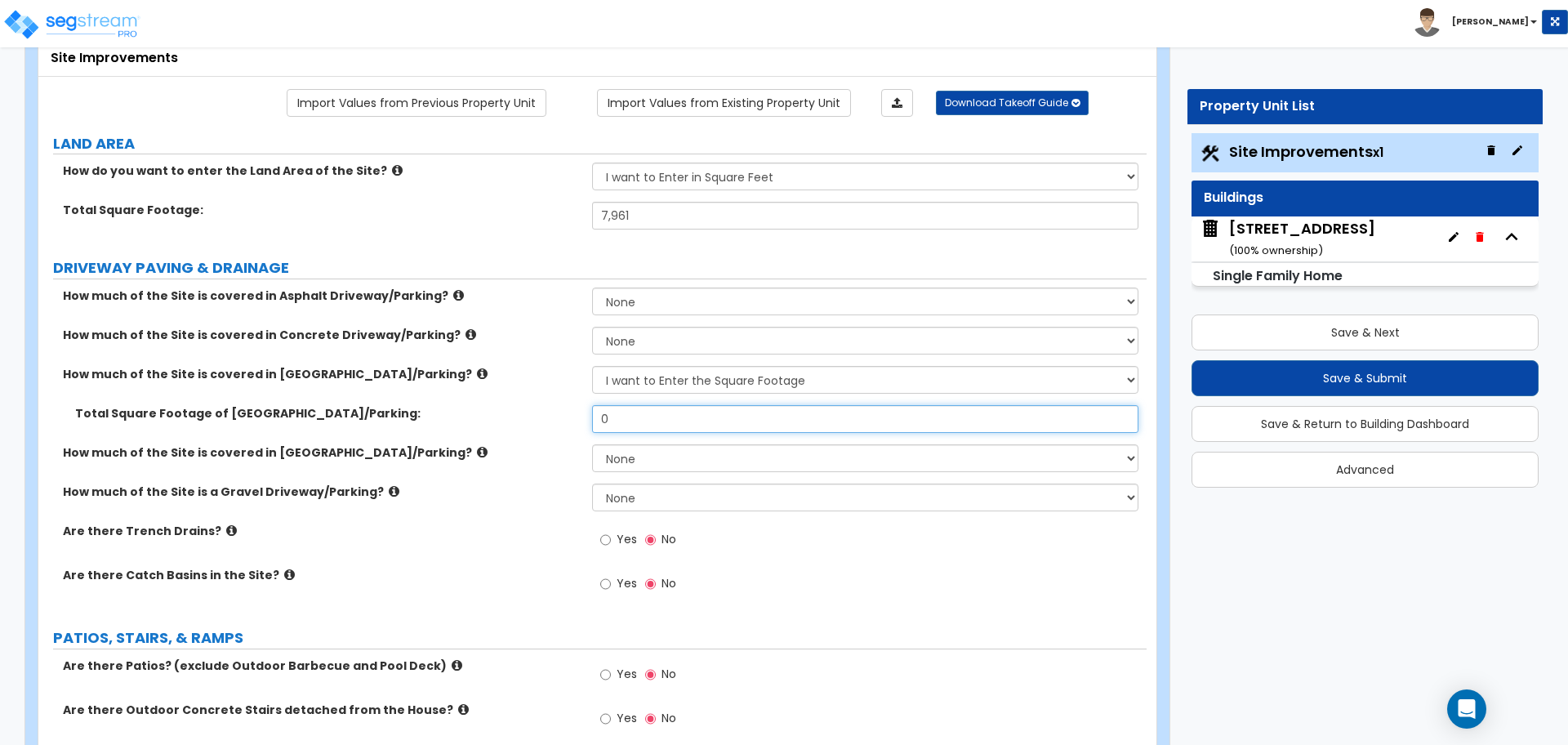
drag, startPoint x: 662, startPoint y: 424, endPoint x: 579, endPoint y: 420, distance: 83.1
click at [579, 420] on div "Total Square Footage of Brick Driveway/Parking: 0" at bounding box center [592, 424] width 1108 height 39
click at [679, 411] on input "0" at bounding box center [865, 419] width 545 height 27
click at [625, 422] on input "0" at bounding box center [865, 419] width 545 height 27
click at [611, 408] on input "text" at bounding box center [865, 419] width 545 height 27
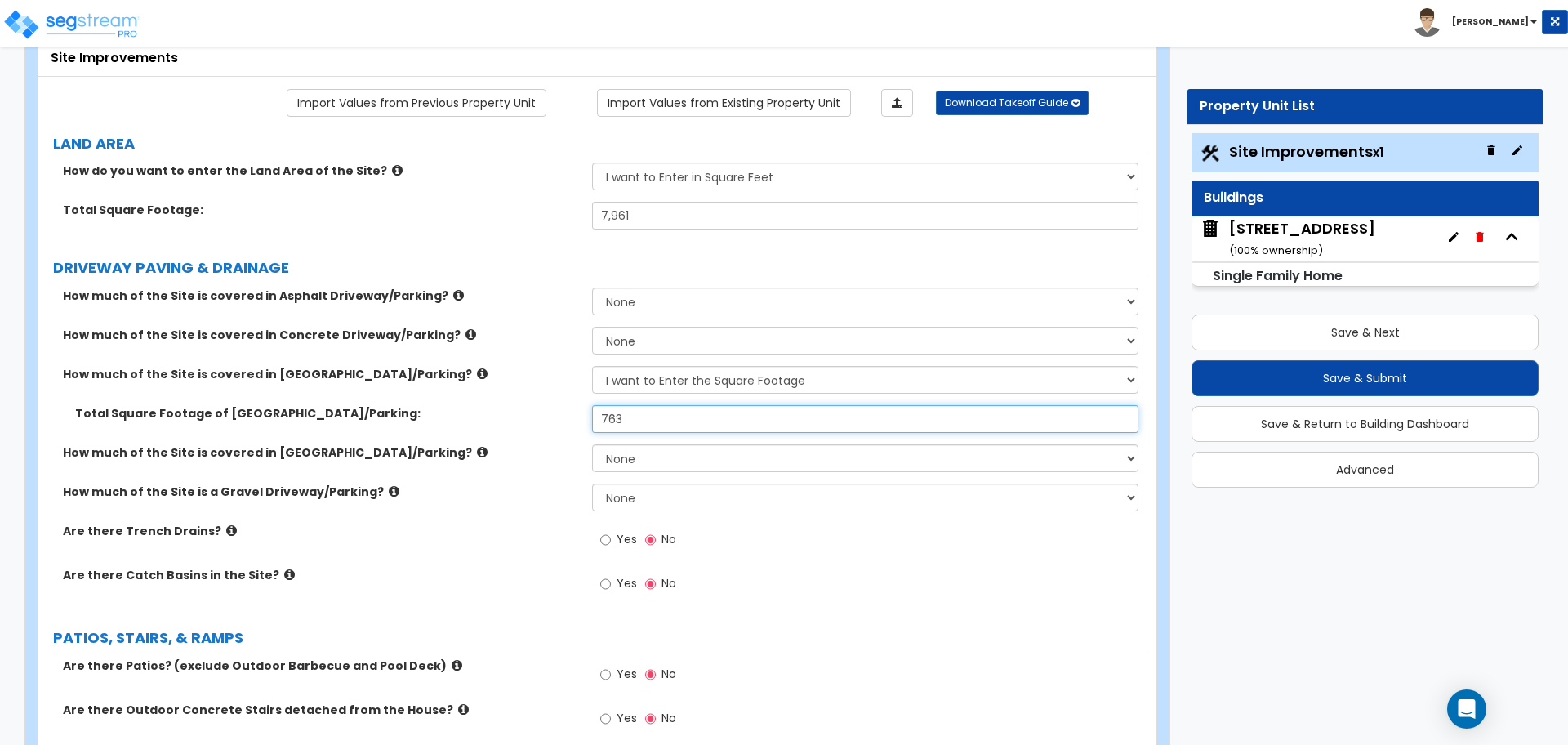
type input "763"
click at [794, 541] on div "Yes No" at bounding box center [869, 544] width 554 height 44
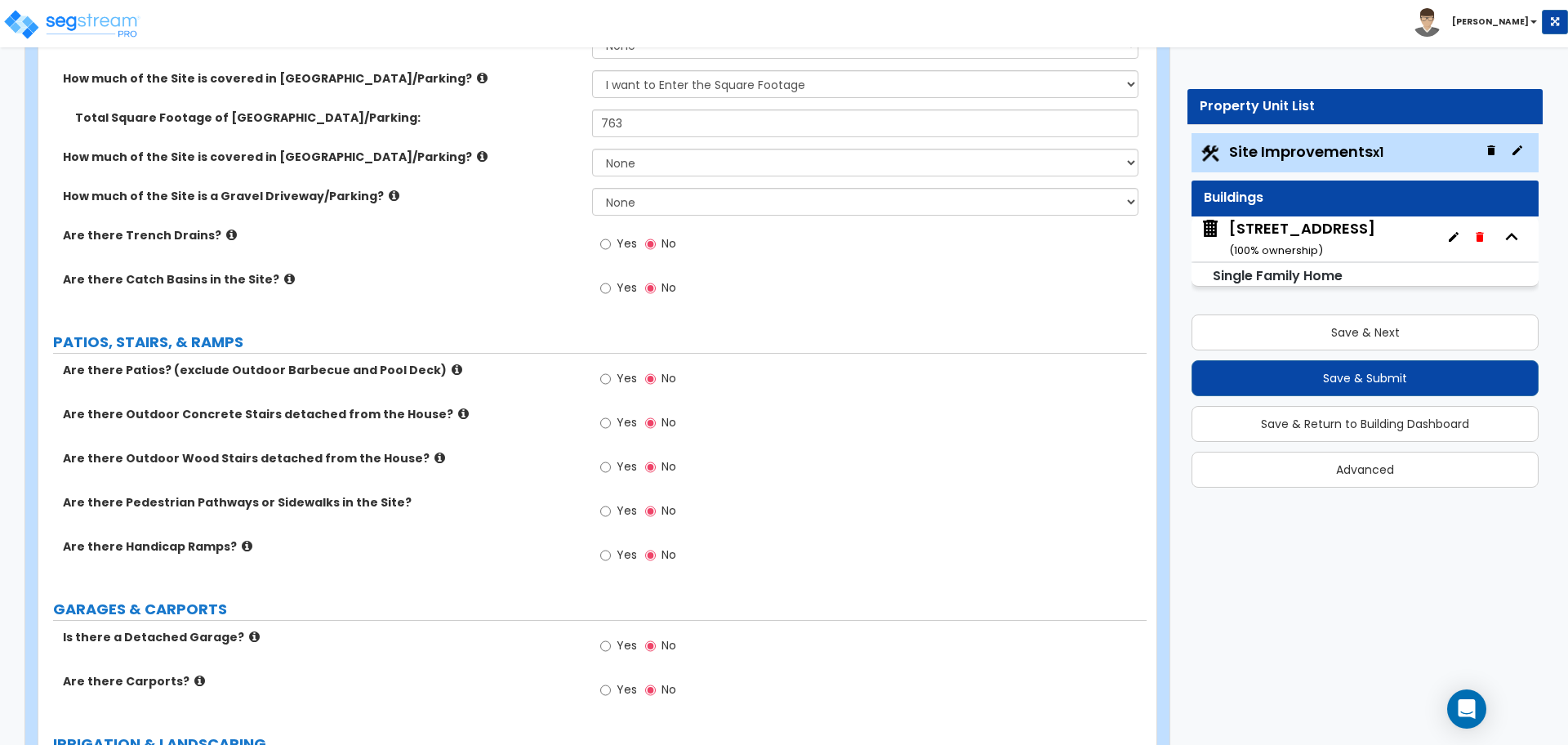
scroll to position [408, 0]
